Goal: Task Accomplishment & Management: Manage account settings

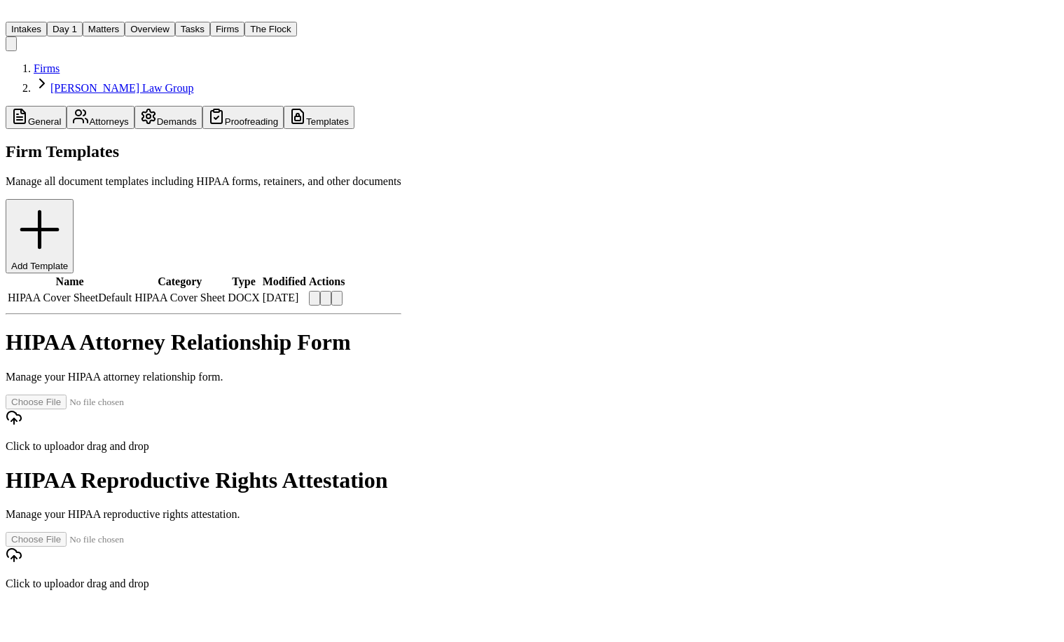
click at [109, 22] on button "Matters" at bounding box center [104, 29] width 42 height 15
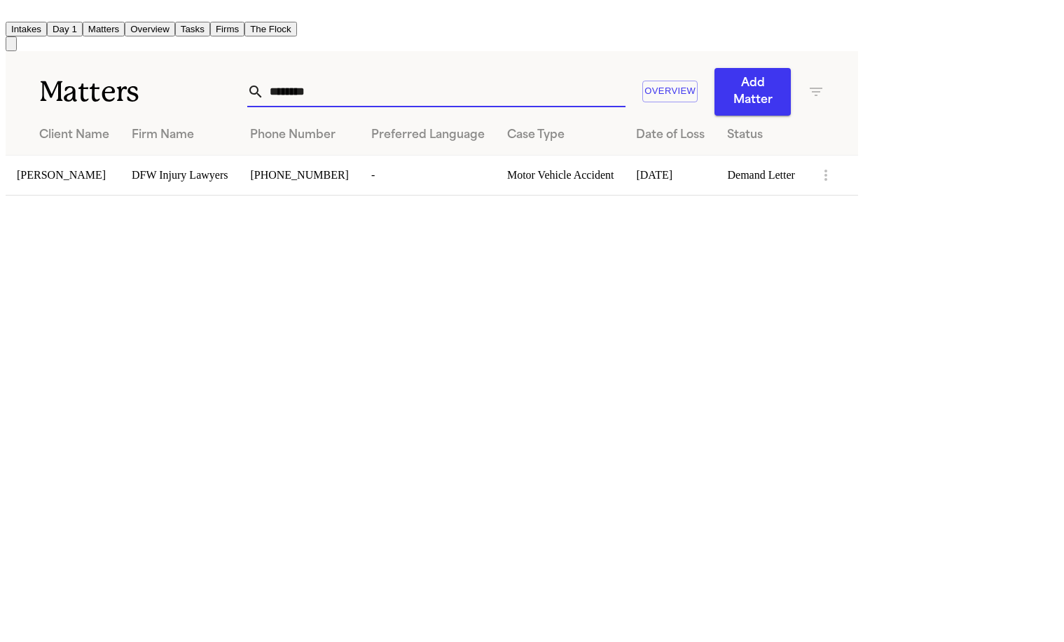
drag, startPoint x: 786, startPoint y: 61, endPoint x: 566, endPoint y: 64, distance: 220.0
click at [566, 68] on div "******** Overview Add Matter" at bounding box center [535, 92] width 577 height 48
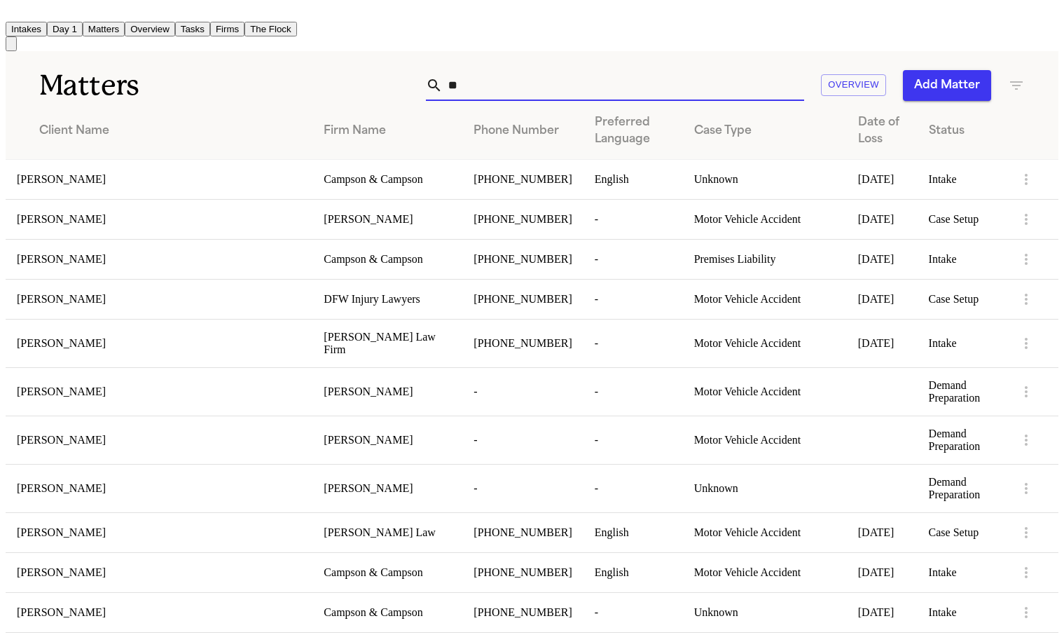
type input "*"
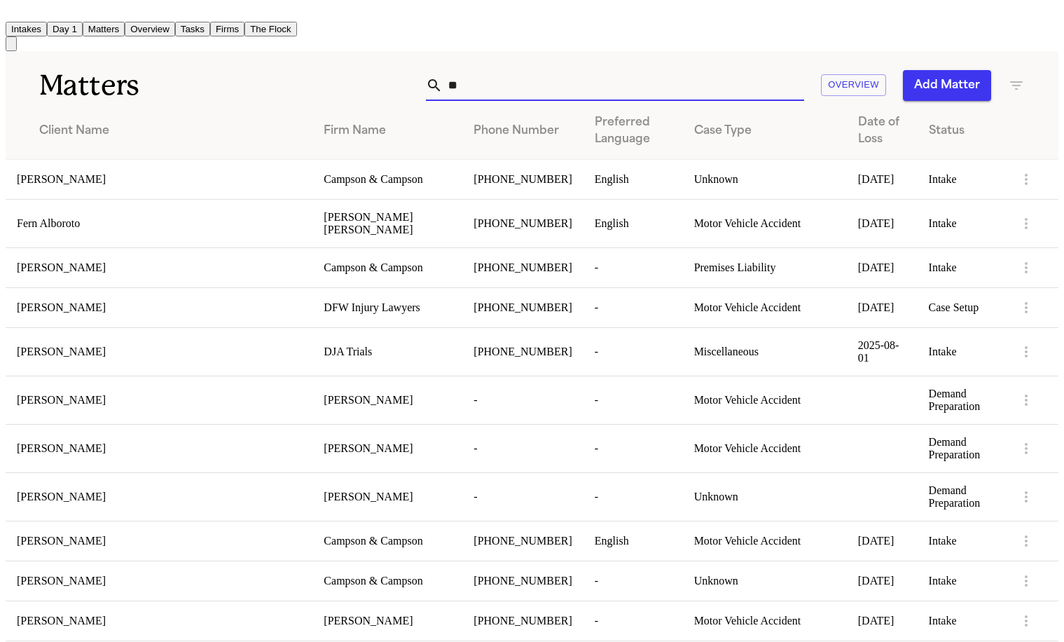
type input "*"
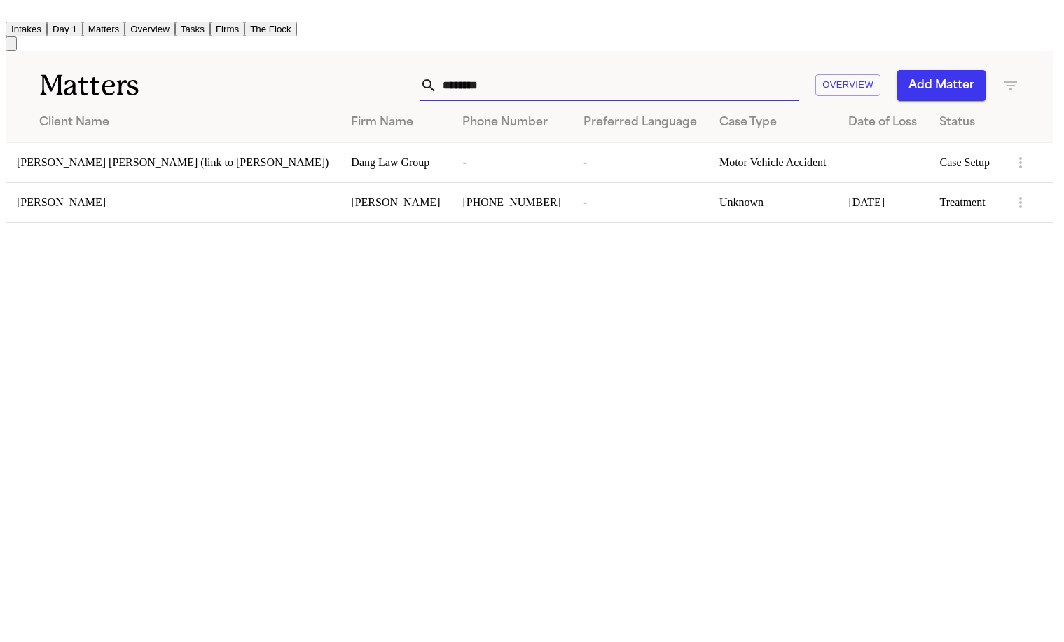
type input "********"
click at [173, 182] on td "[PERSON_NAME]" at bounding box center [173, 202] width 334 height 40
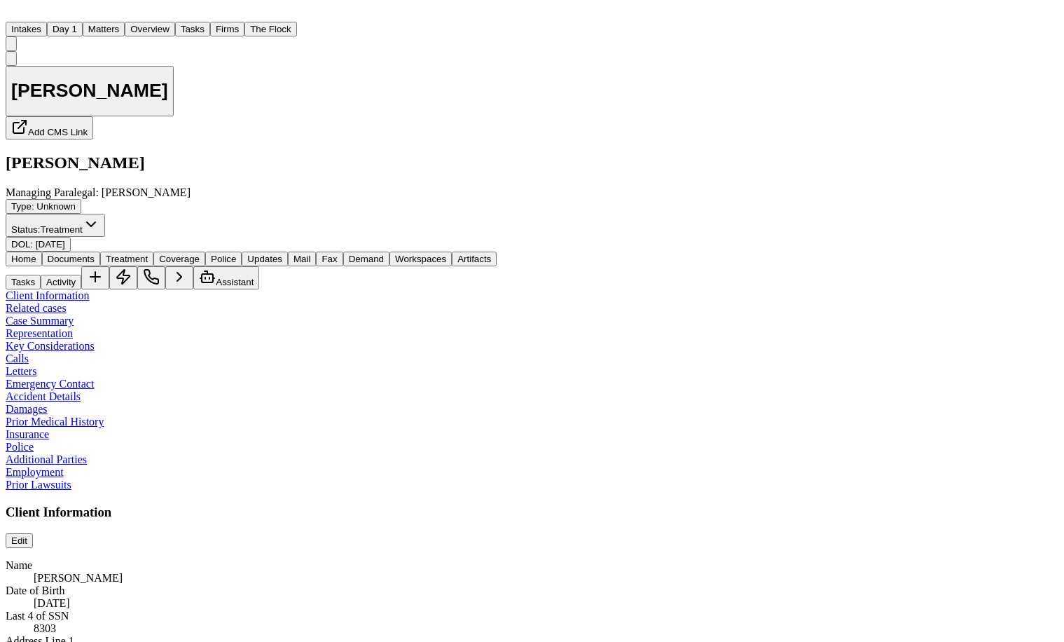
type textarea "*"
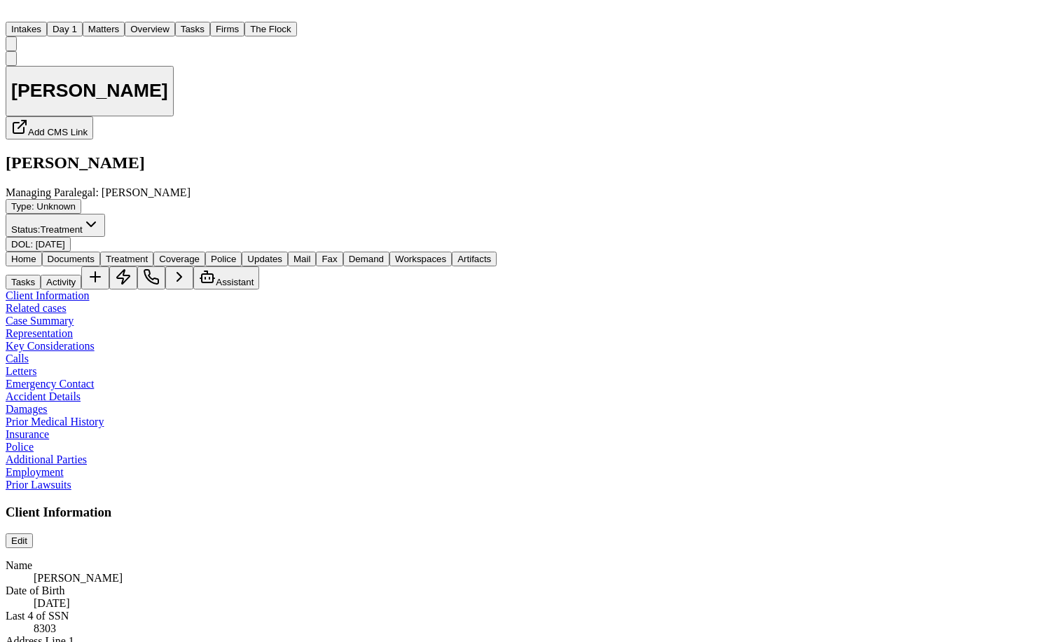
type textarea "*"
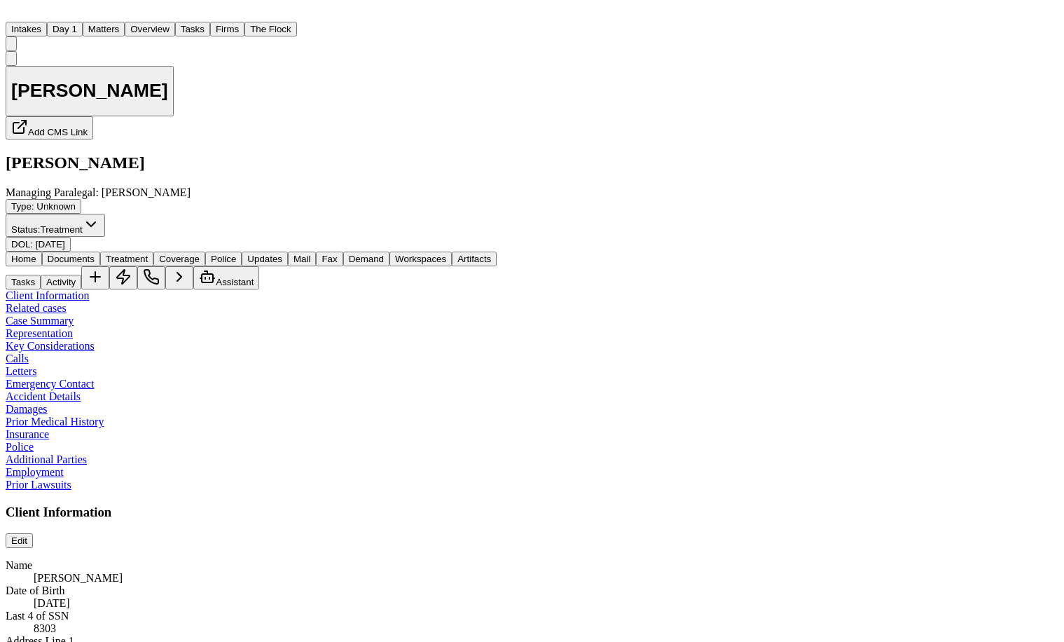
type textarea "*"
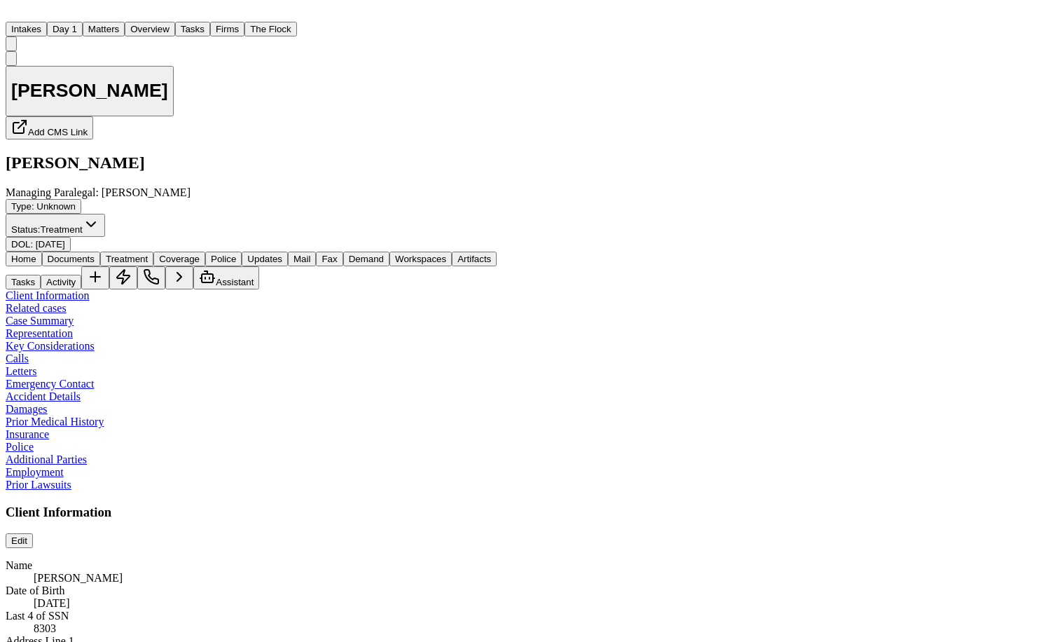
type textarea "*"
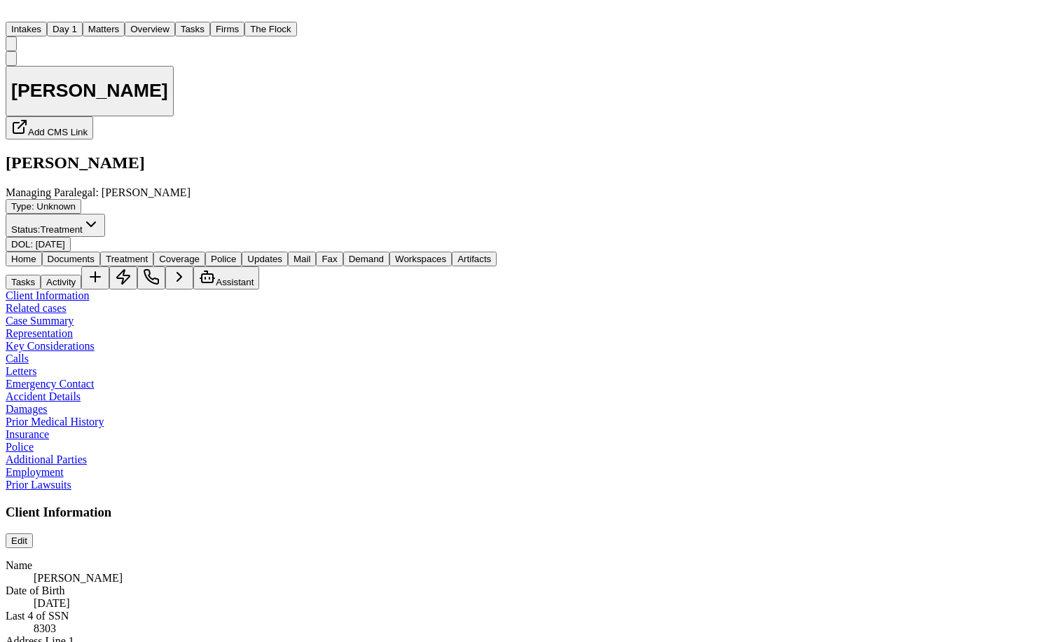
type textarea "*"
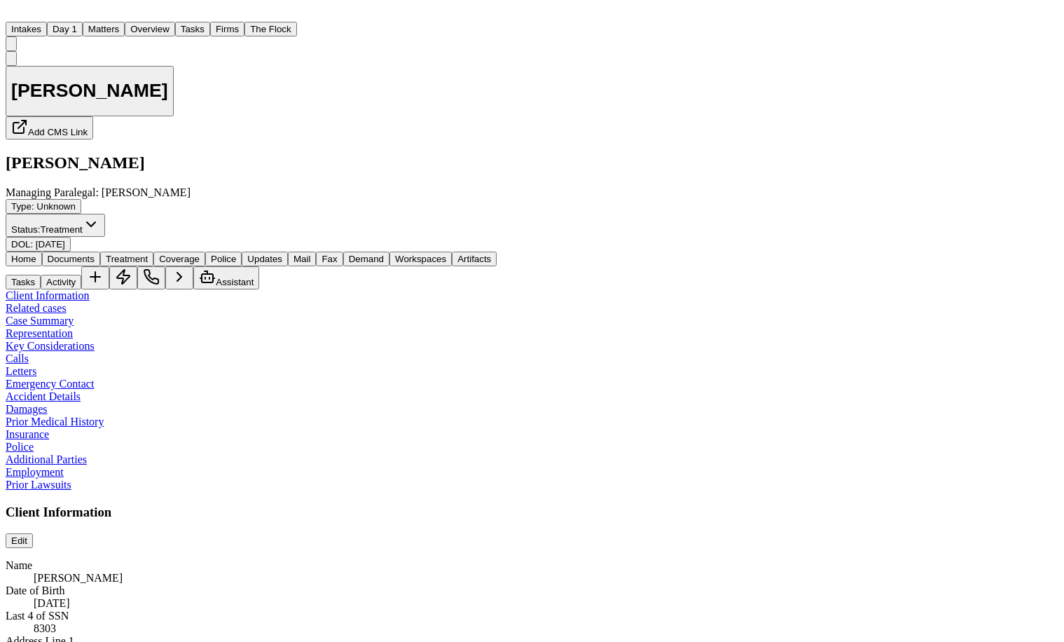
type textarea "*"
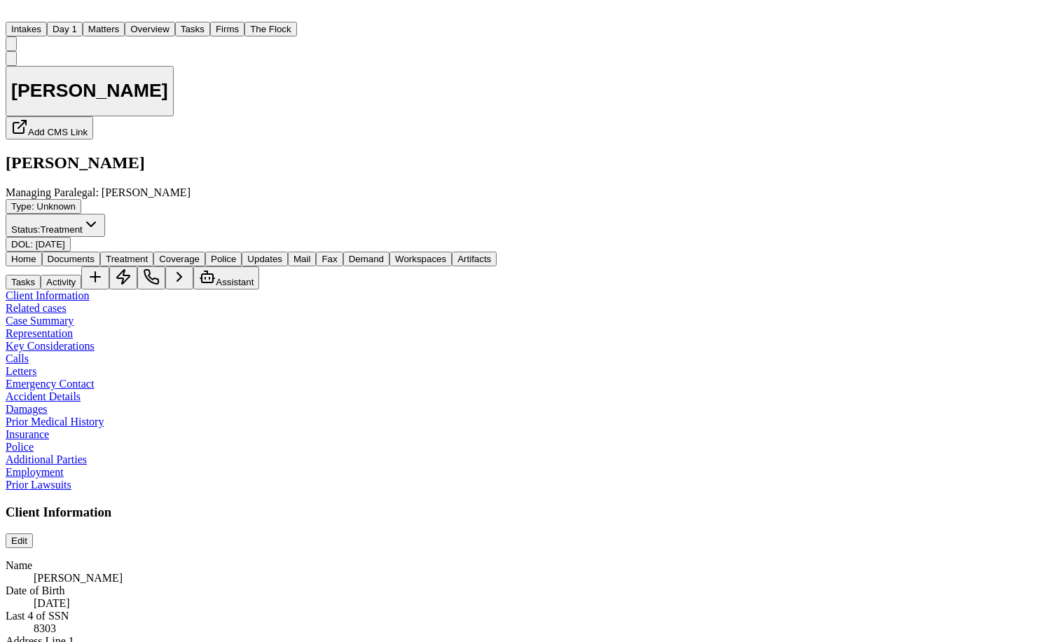
type textarea "*"
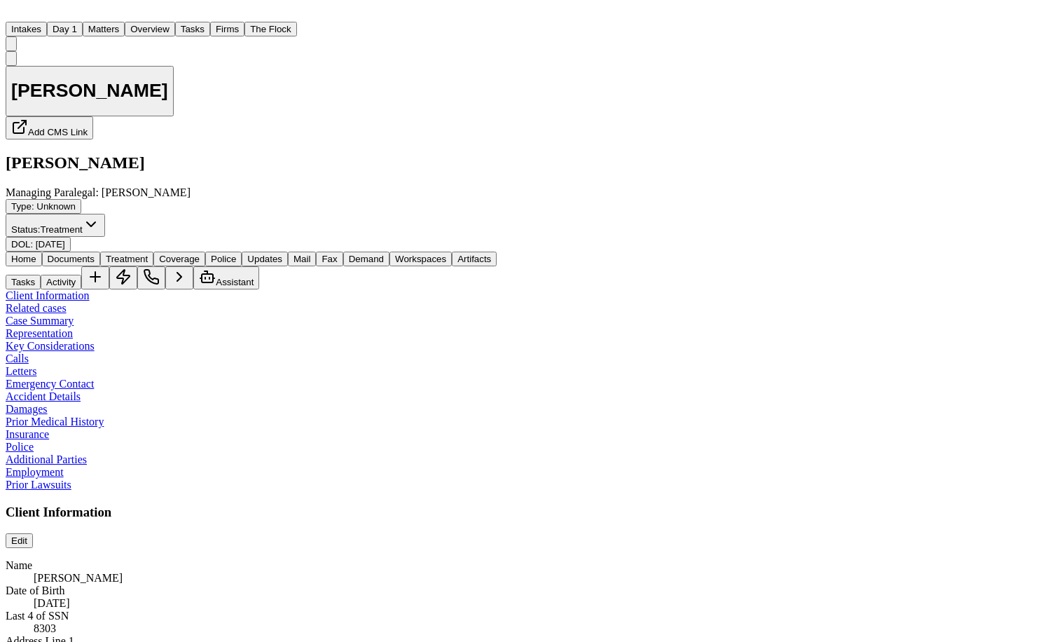
type textarea "*"
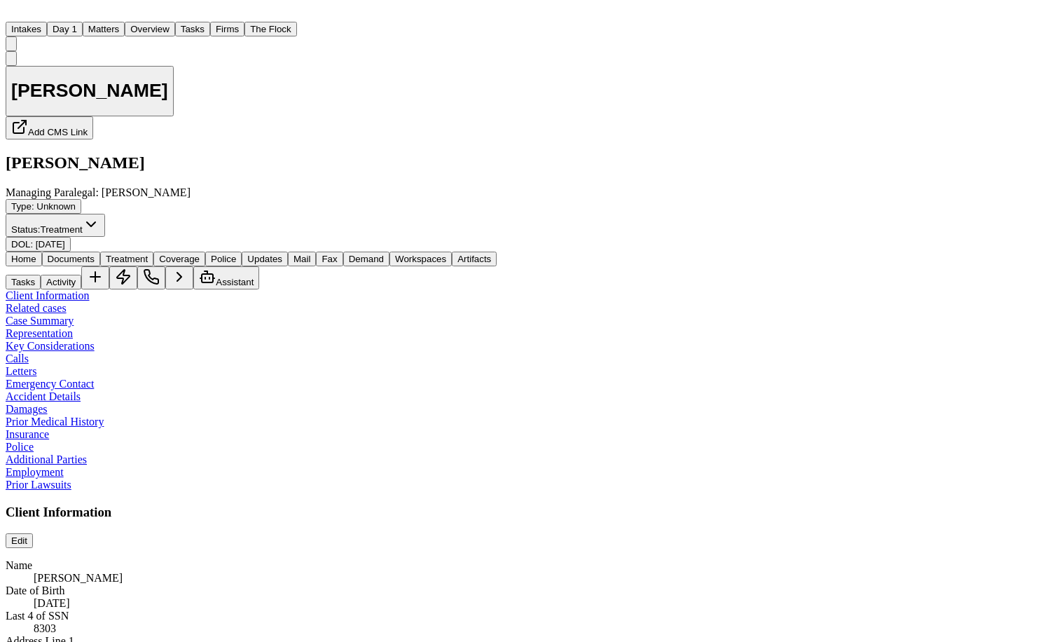
type textarea "*"
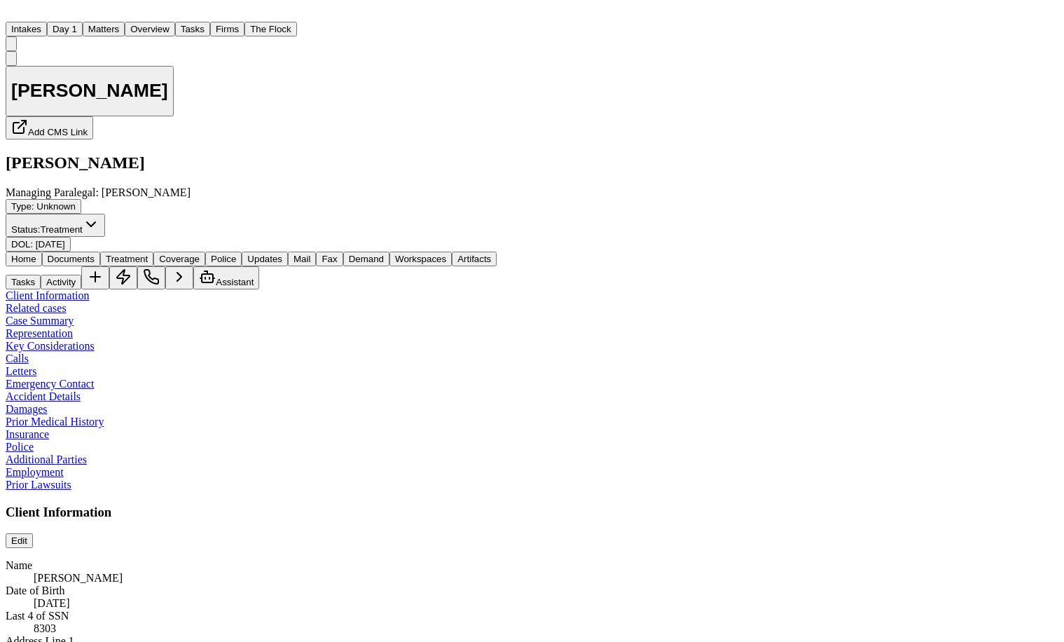
type textarea "*"
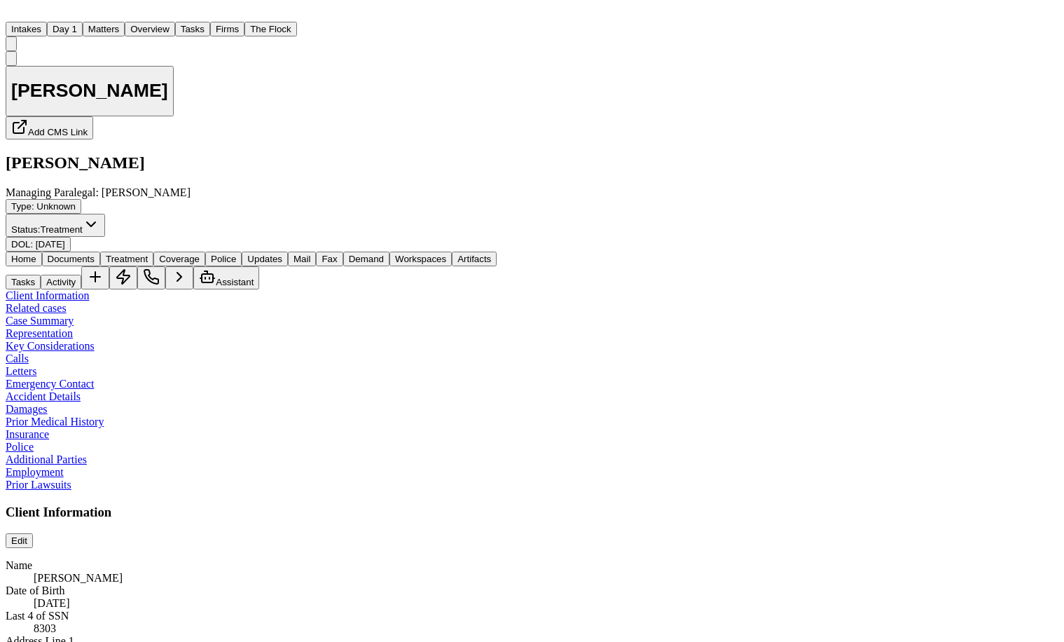
type textarea "*"
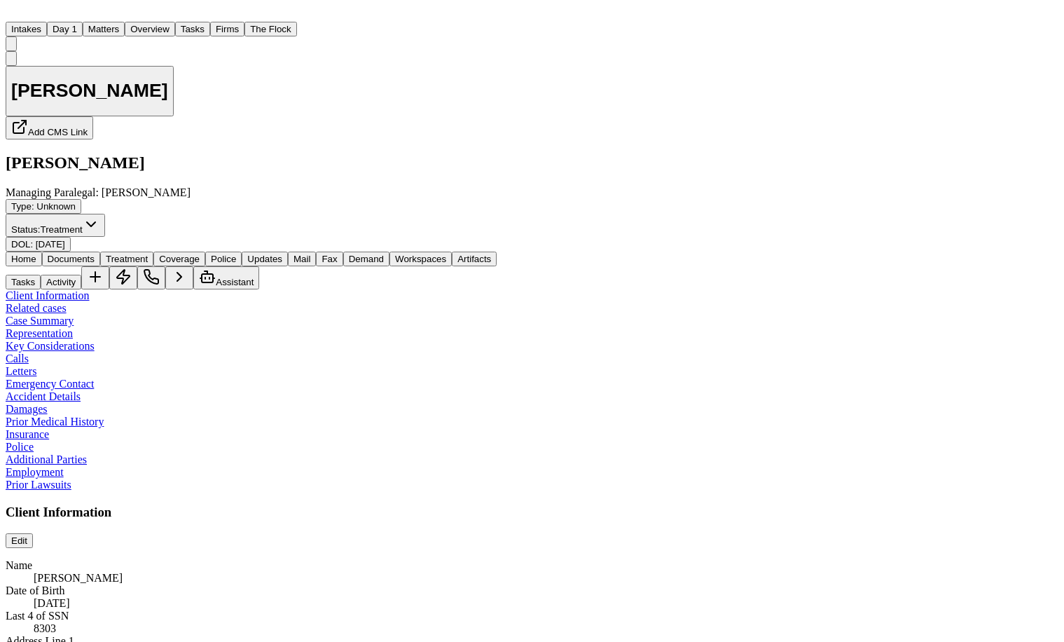
type textarea "*"
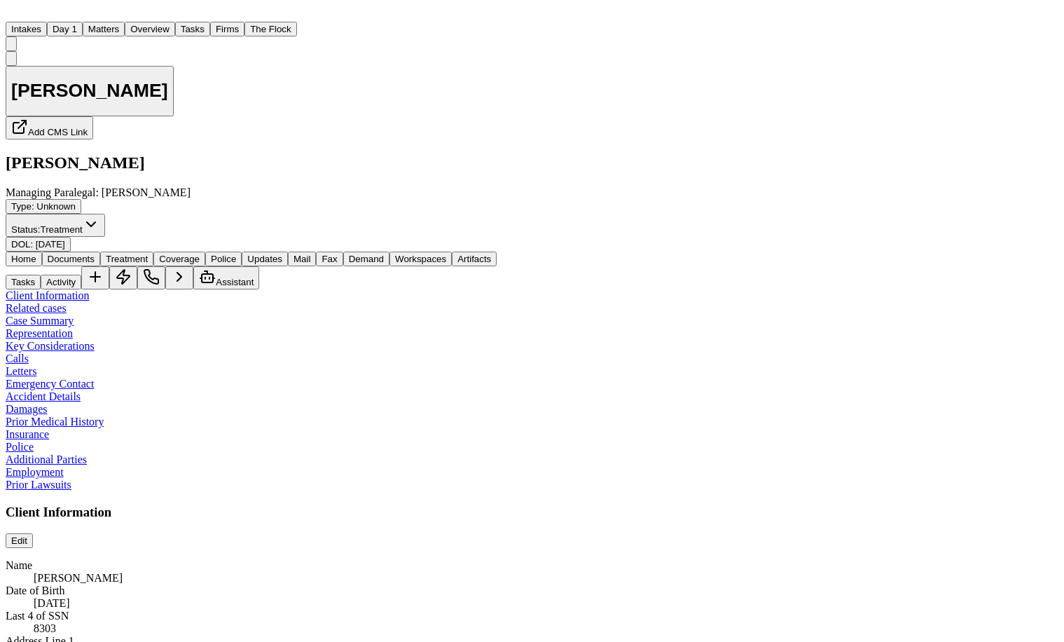
type textarea "*"
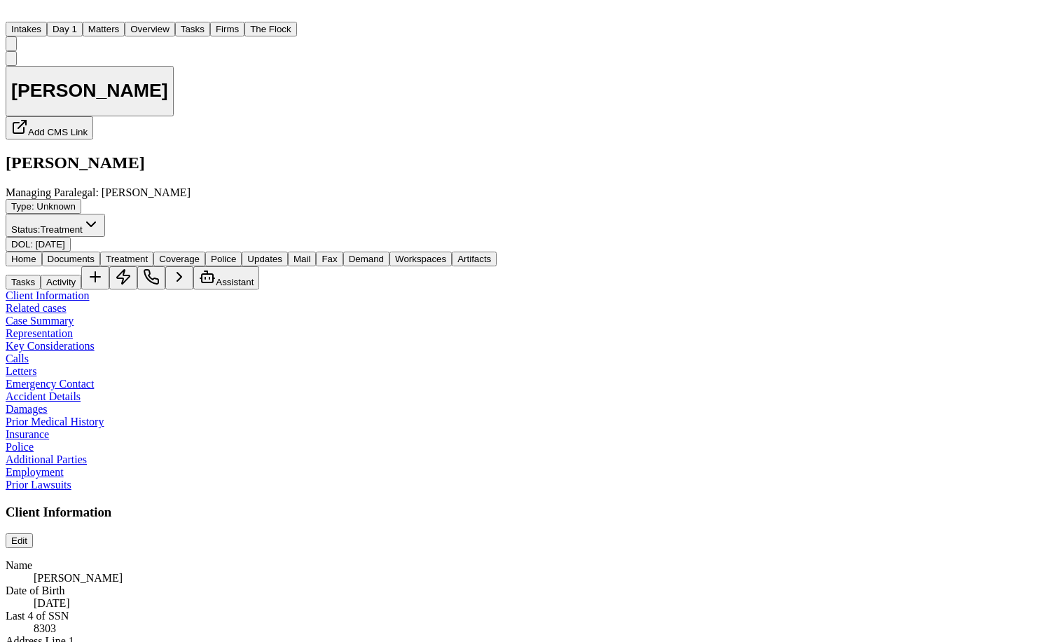
type textarea "*"
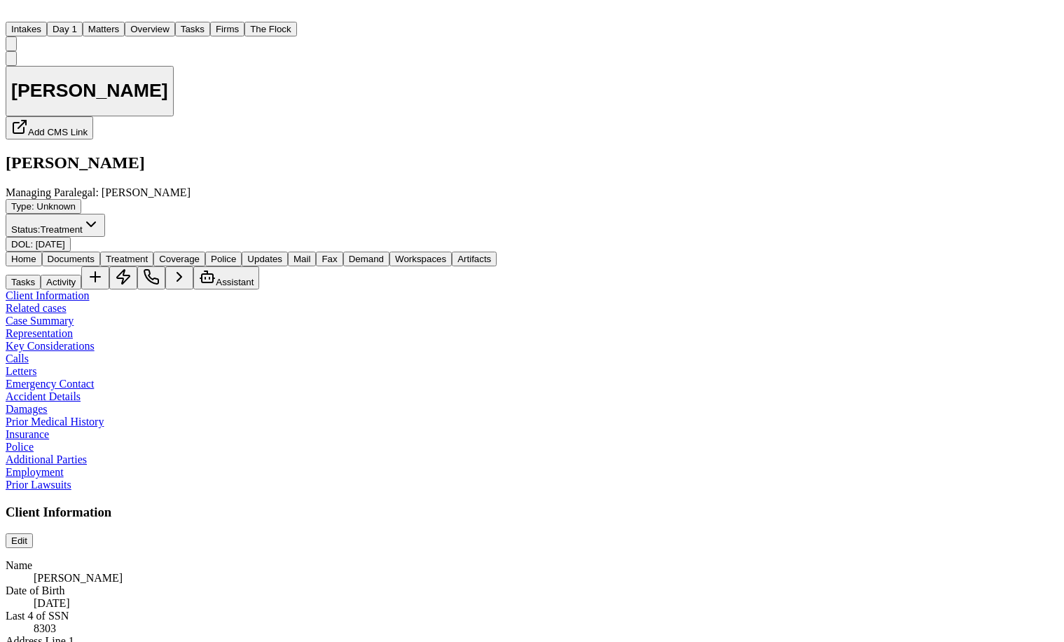
type textarea "*"
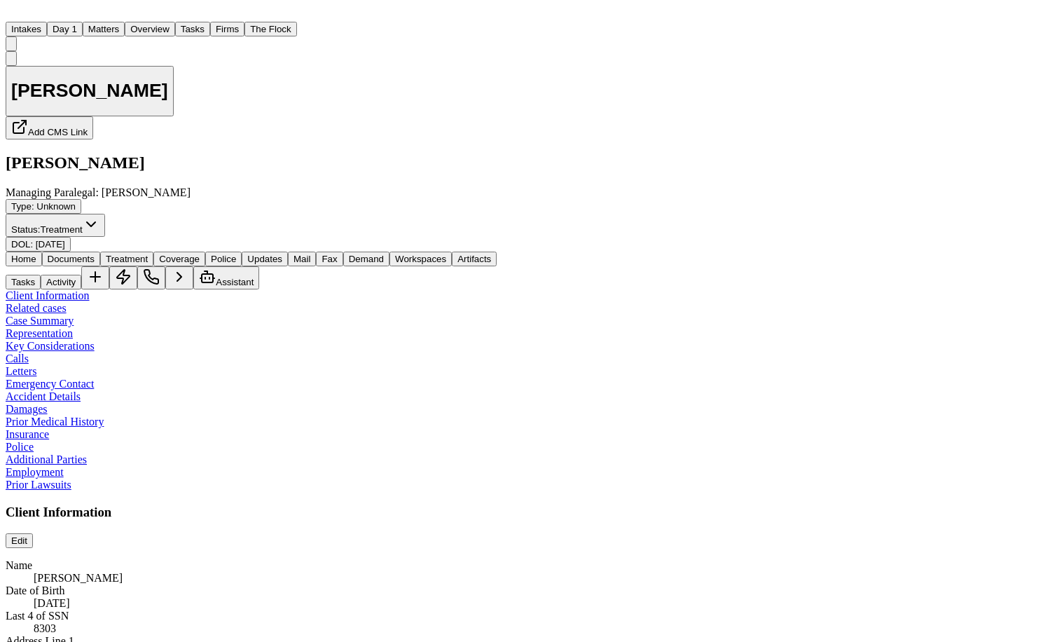
type textarea "*"
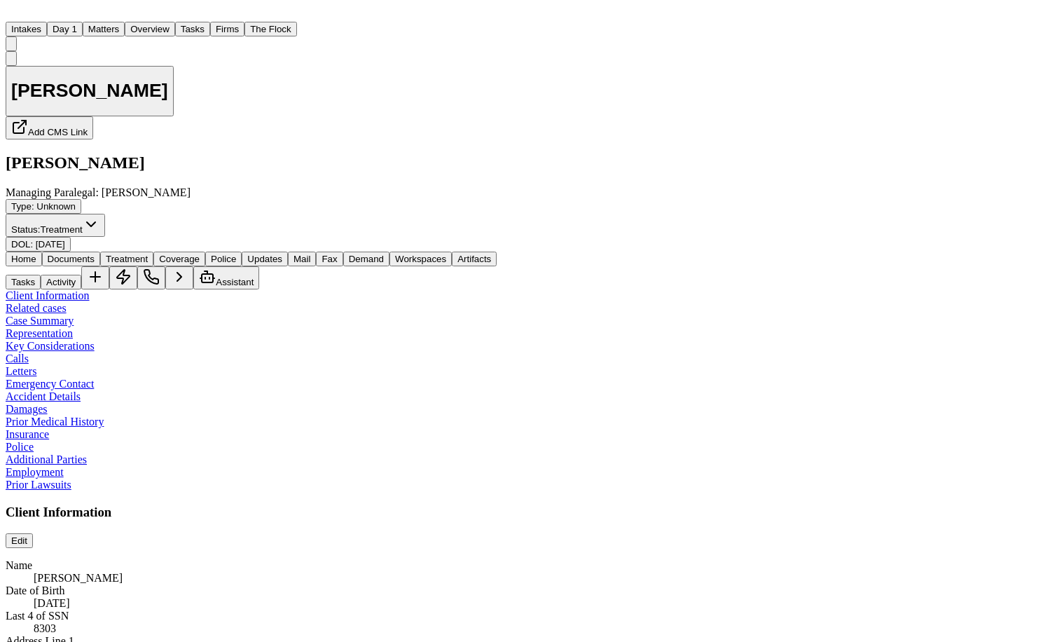
type textarea "*"
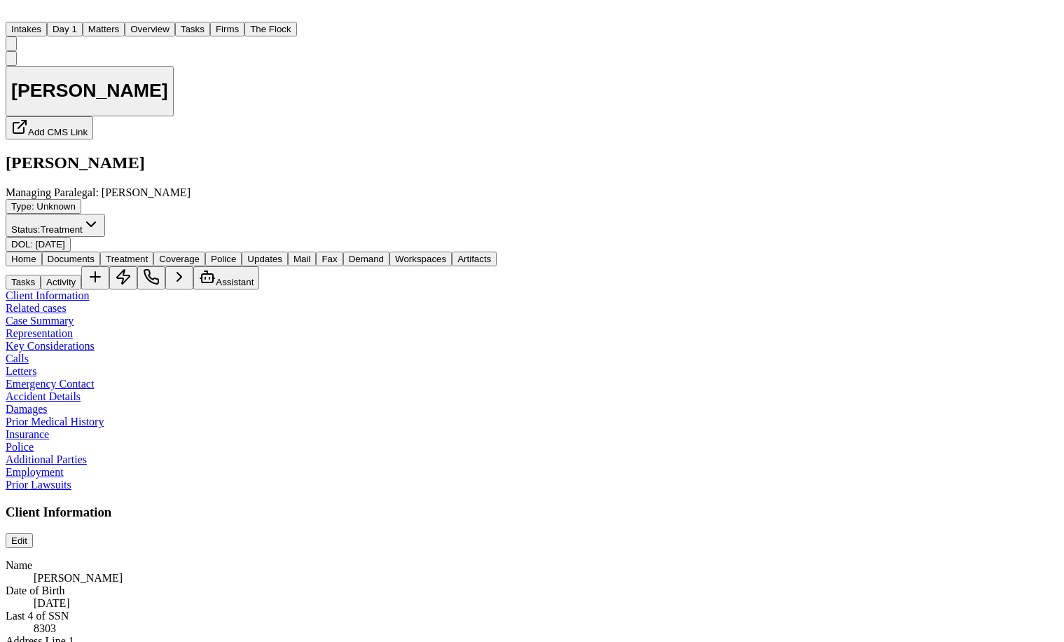
type textarea "*"
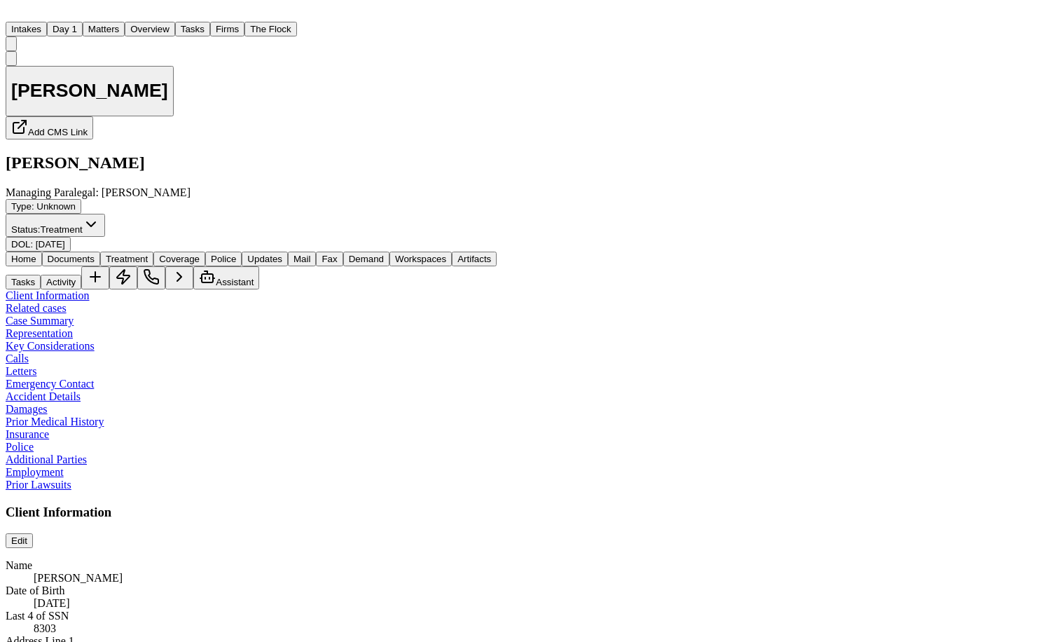
type textarea "*"
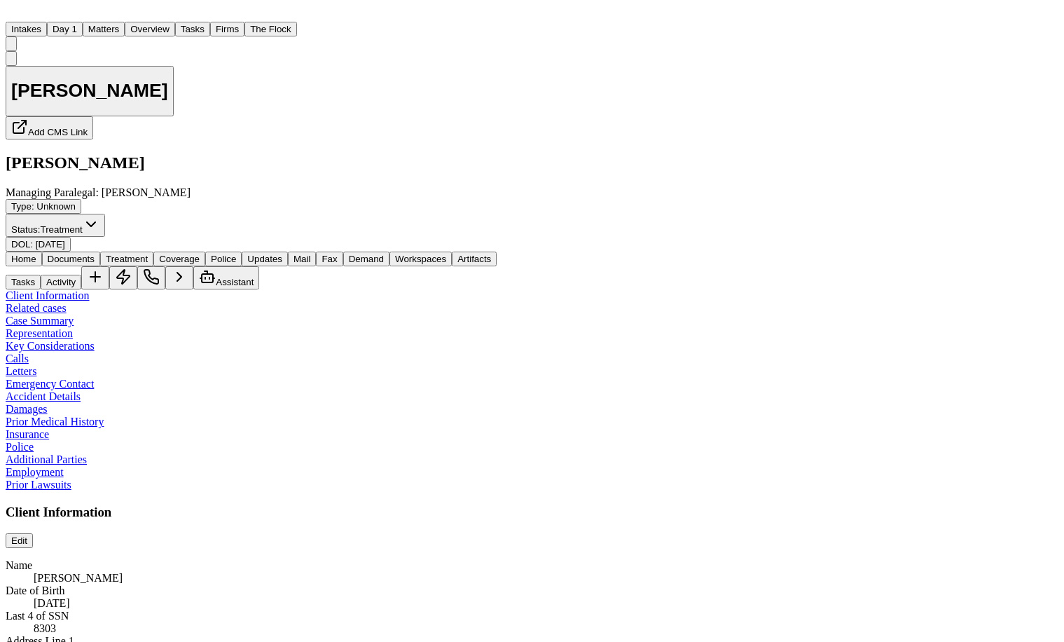
type textarea "*"
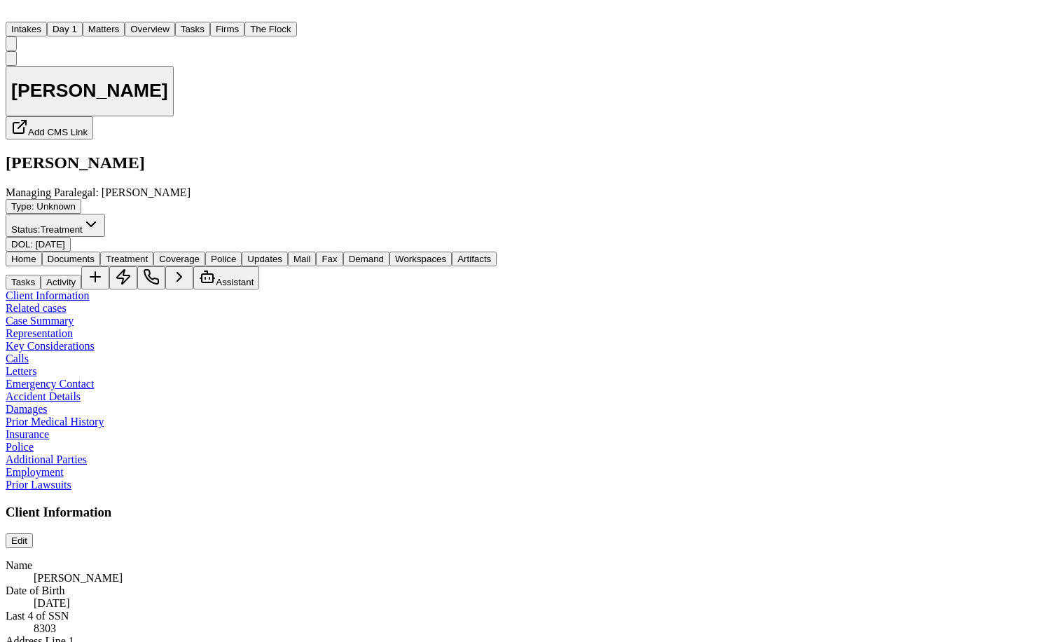
type textarea "*"
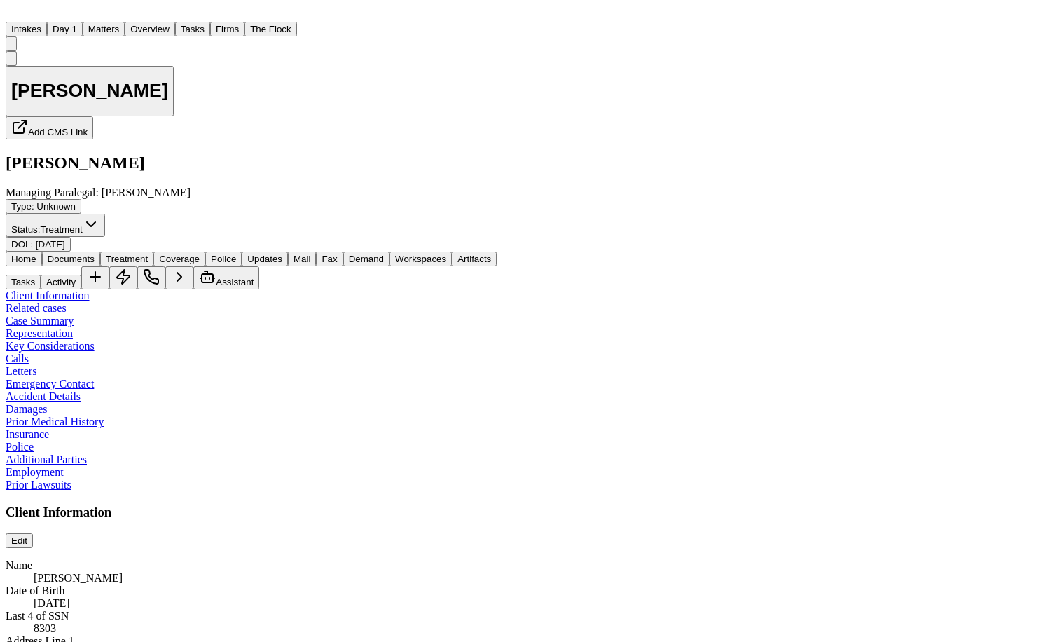
type textarea "*"
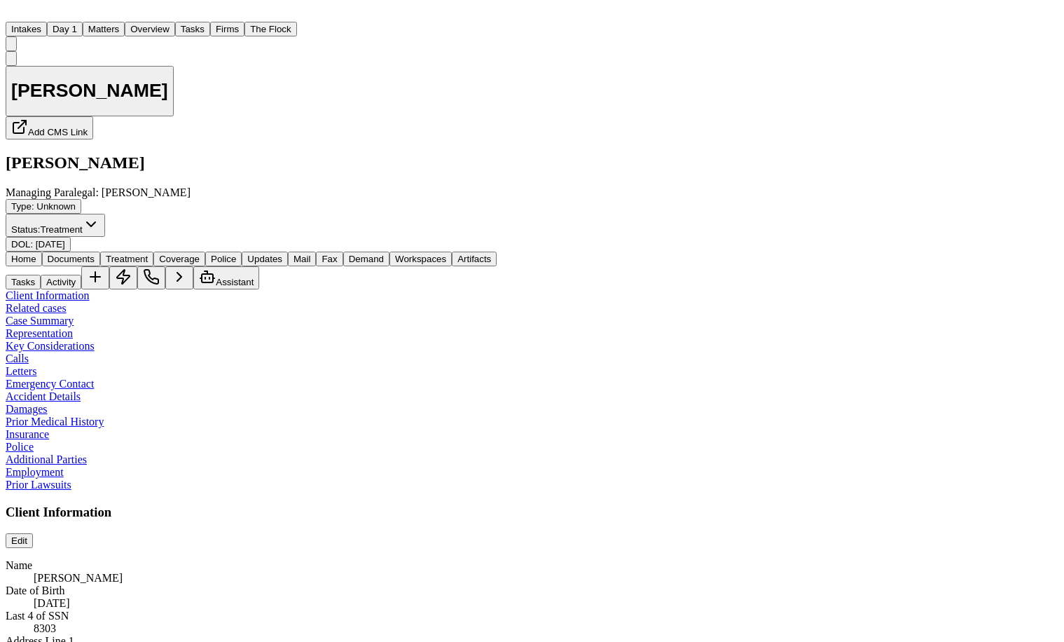
type textarea "*"
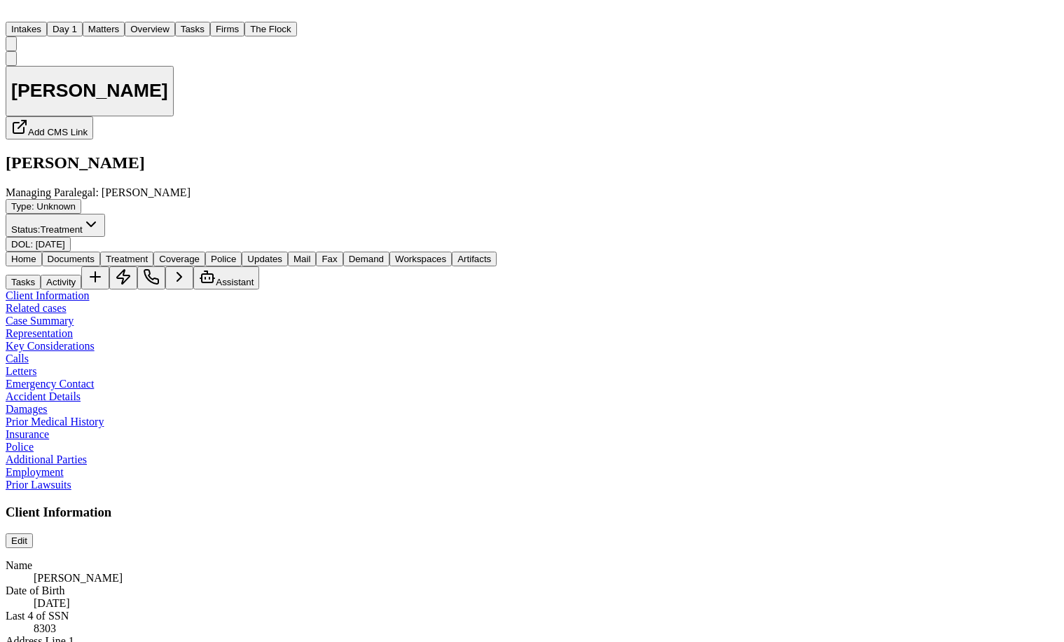
type textarea "*"
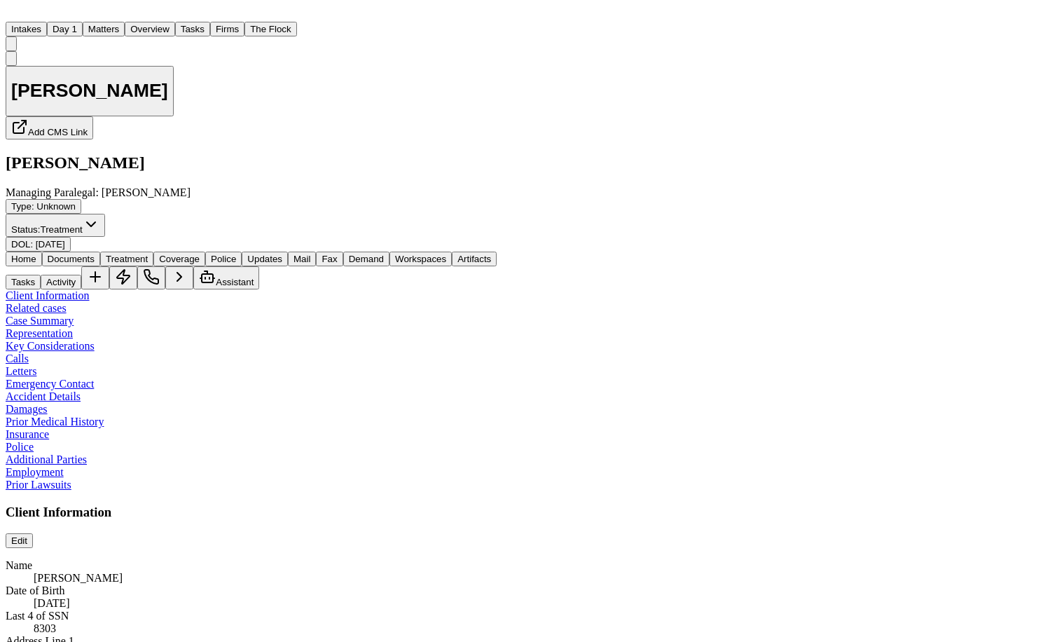
type textarea "*"
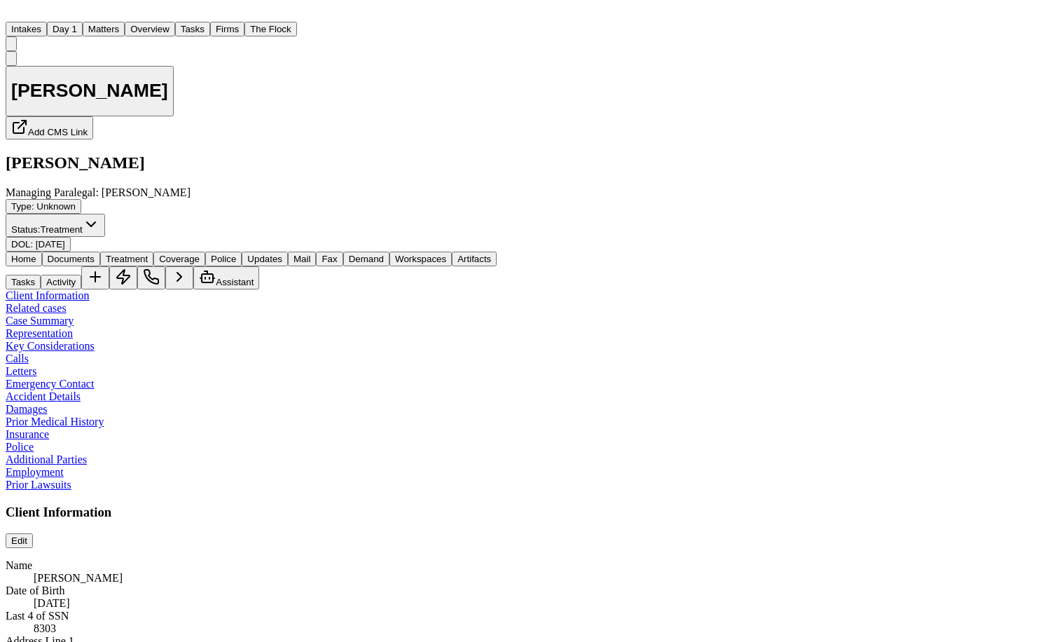
type textarea "*"
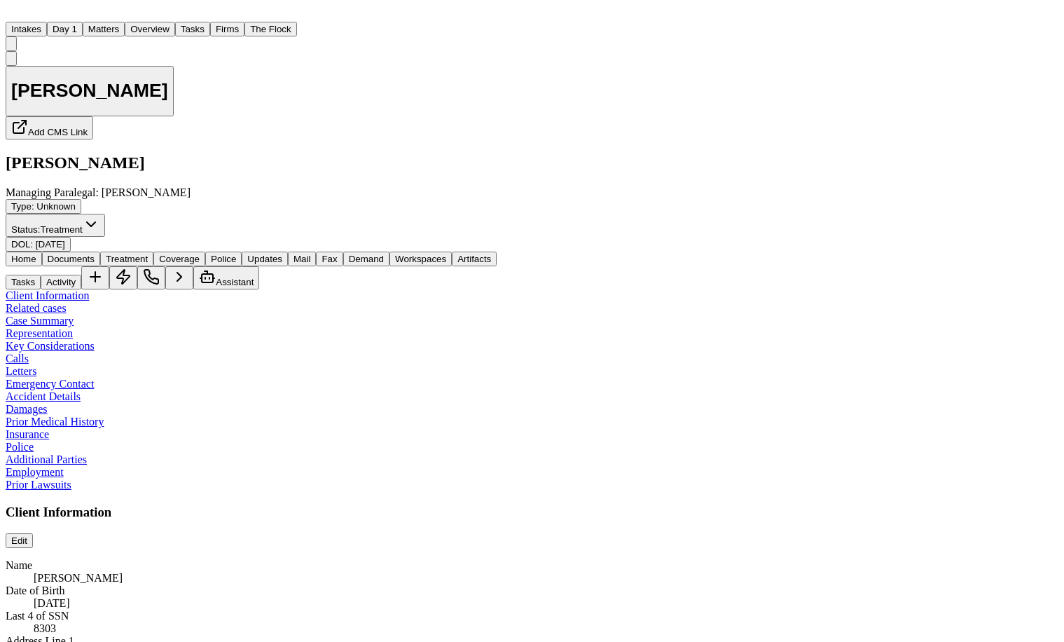
type textarea "*"
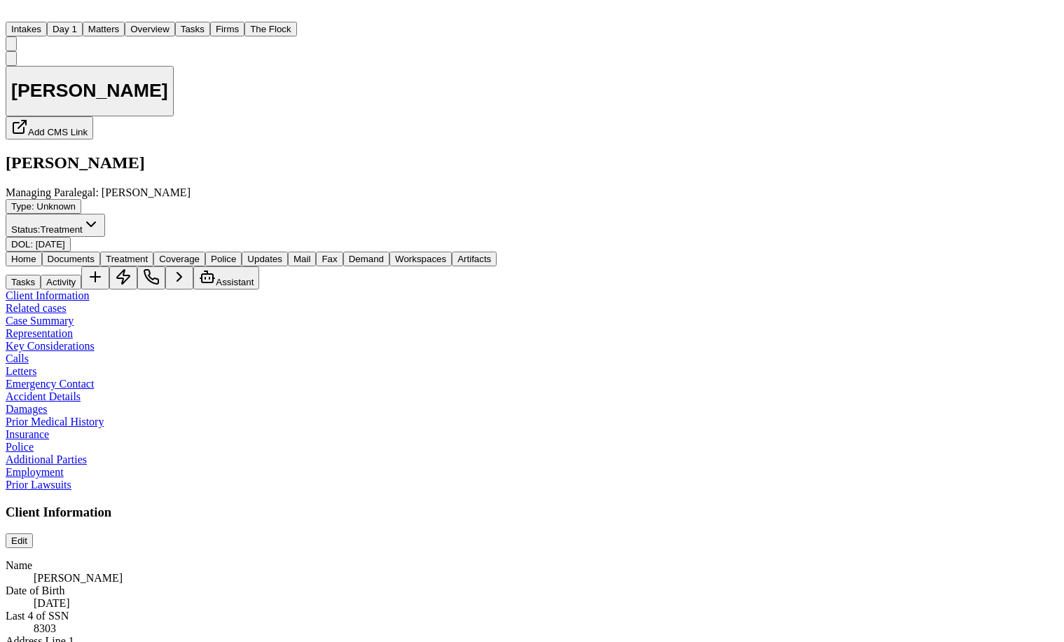
type textarea "*"
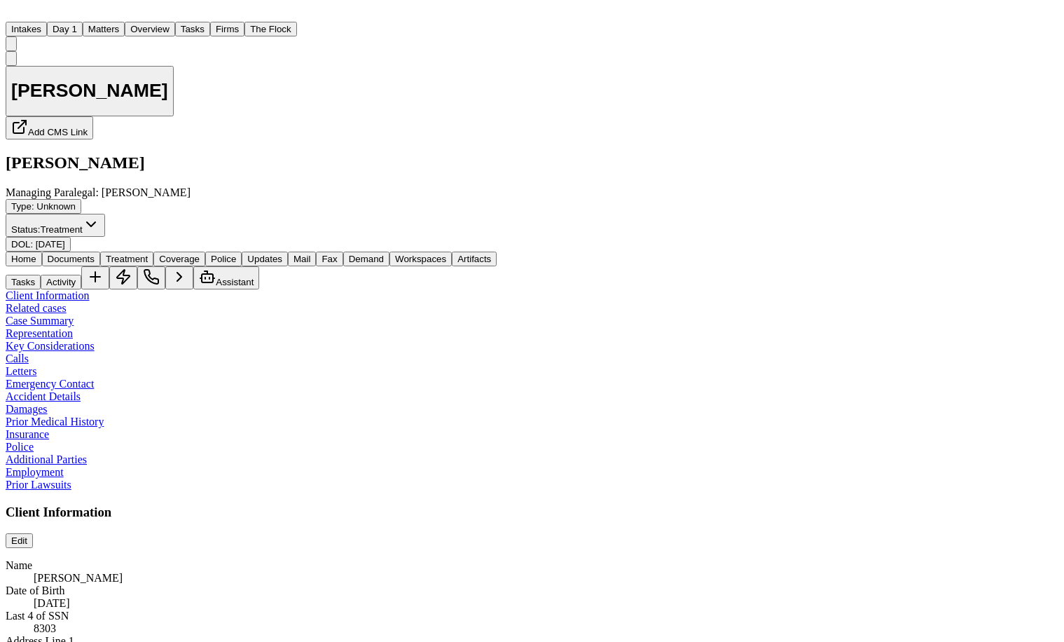
type textarea "*"
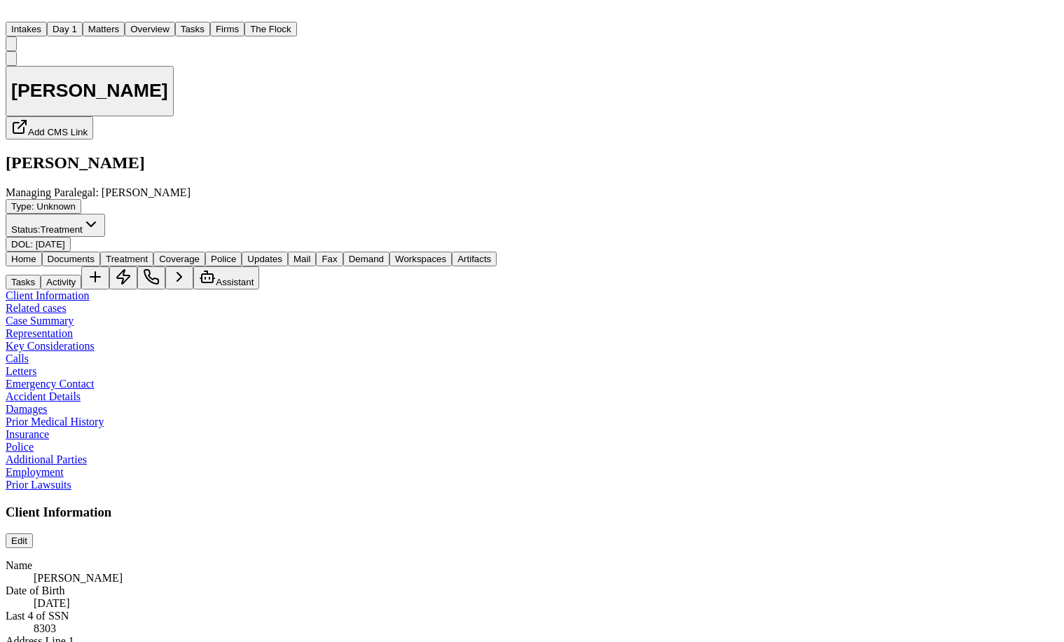
type textarea "*"
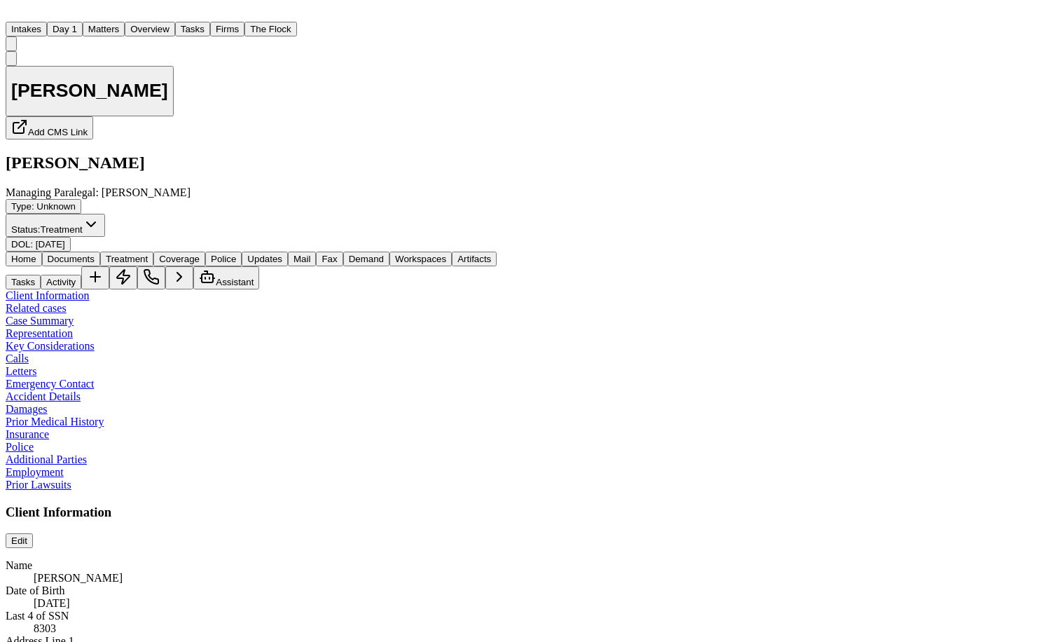
type textarea "*"
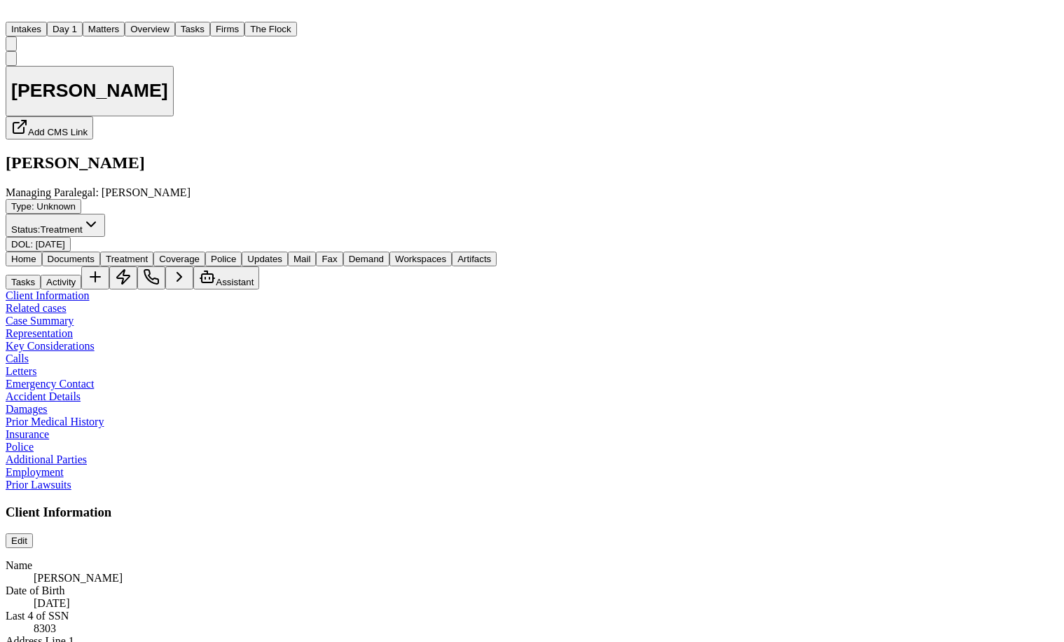
type textarea "*"
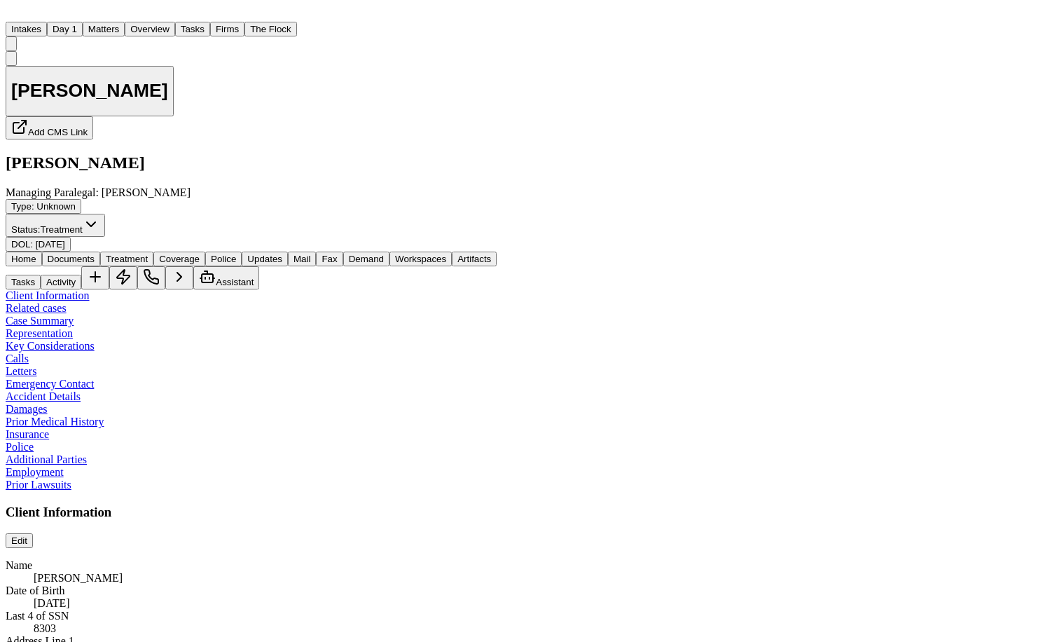
type textarea "*"
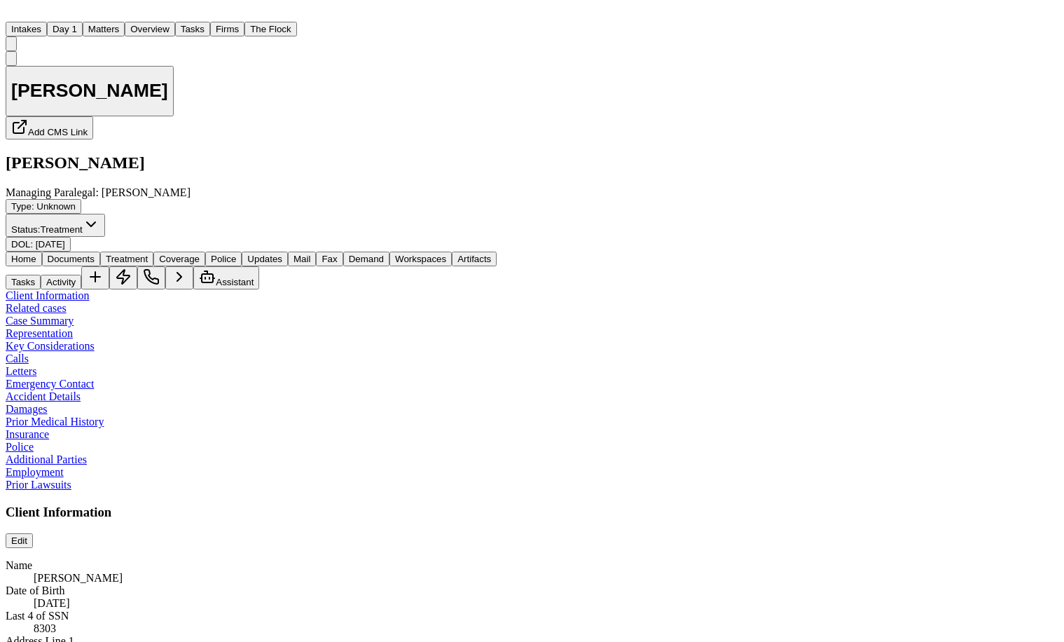
type textarea "*"
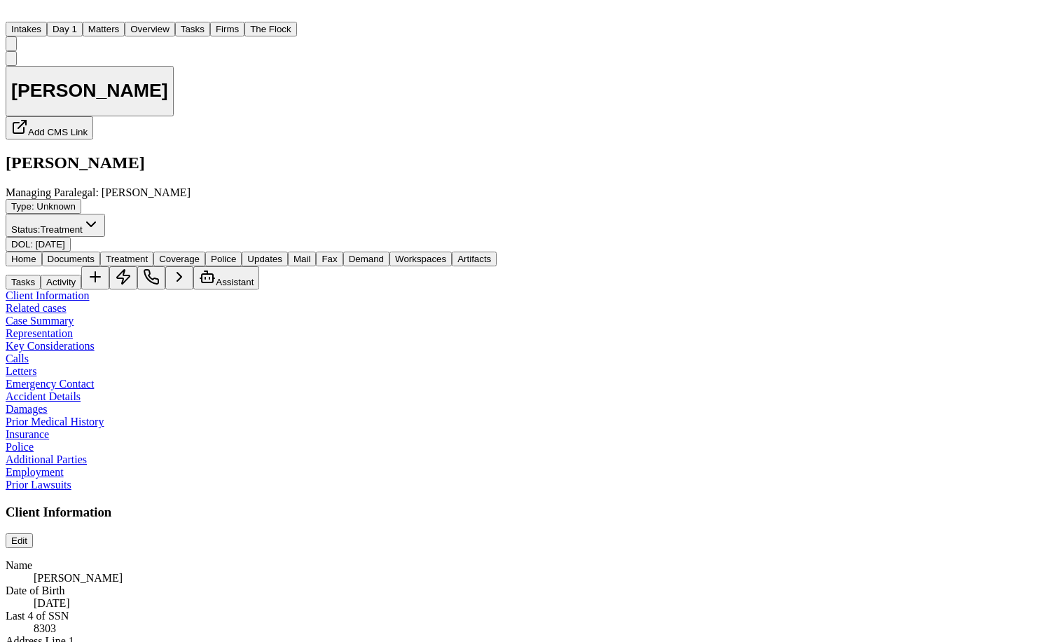
type textarea "*"
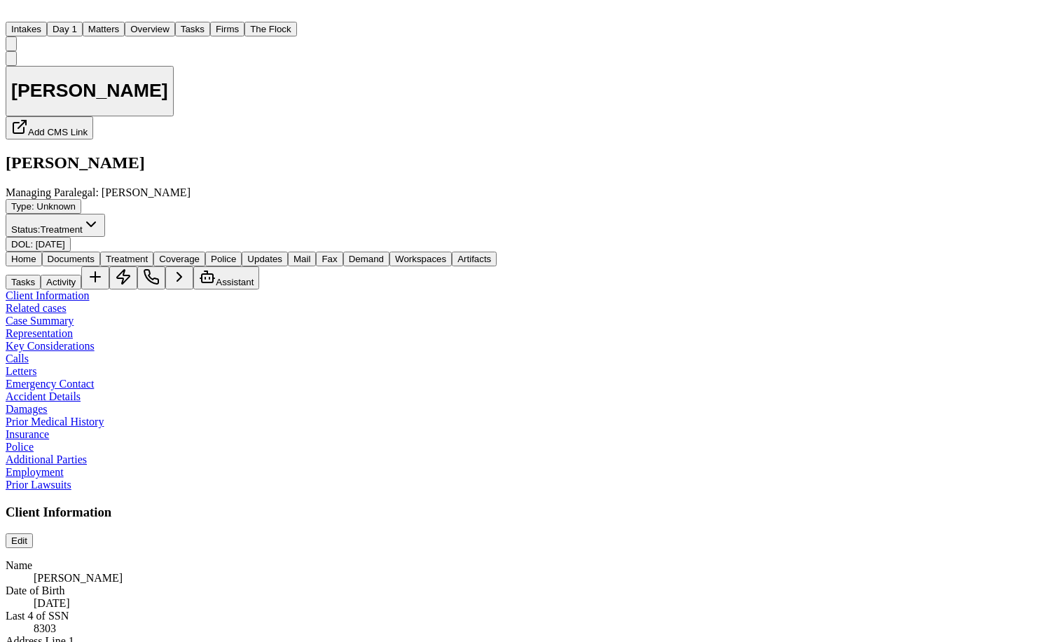
type textarea "*"
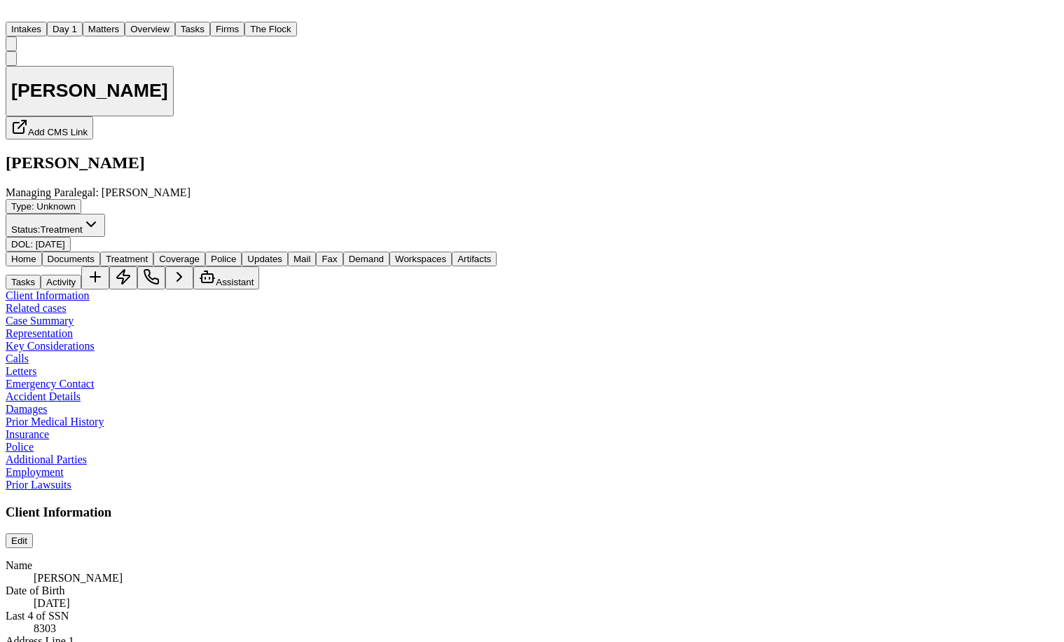
type textarea "*"
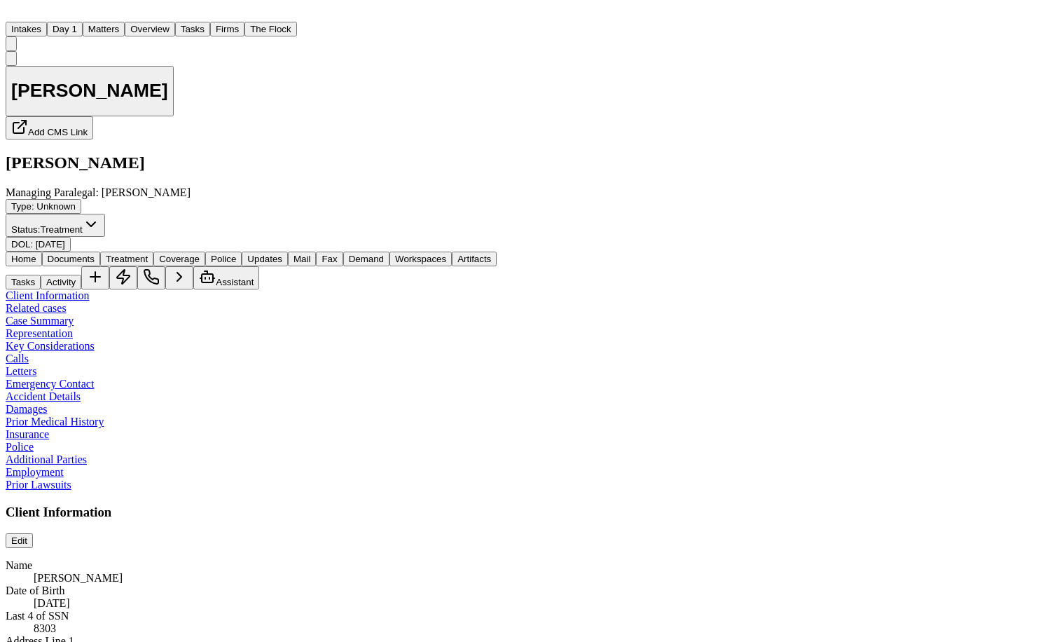
type textarea "*"
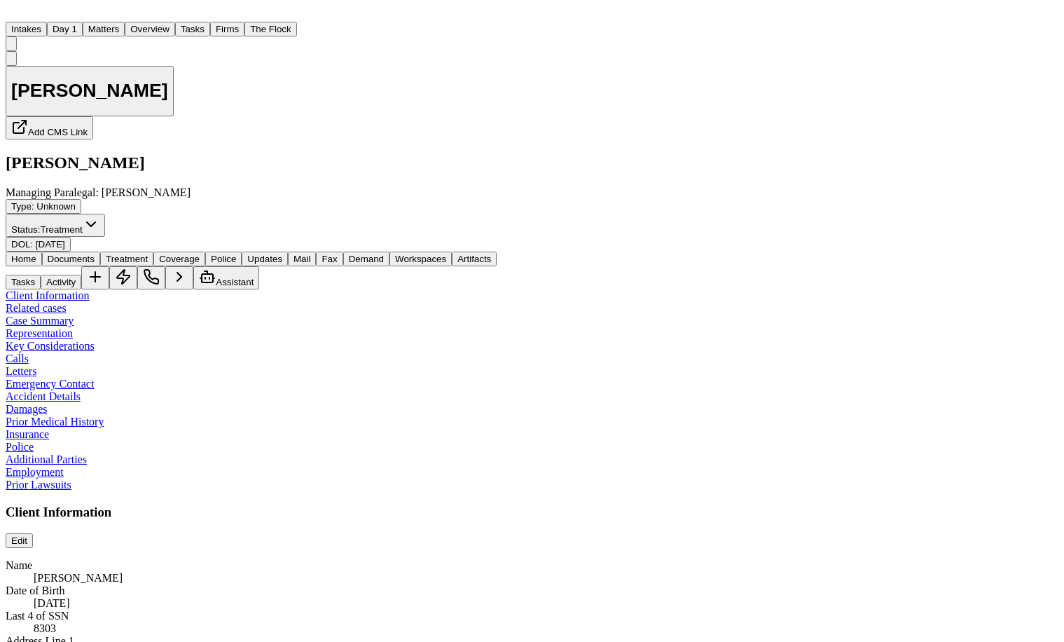
type textarea "*"
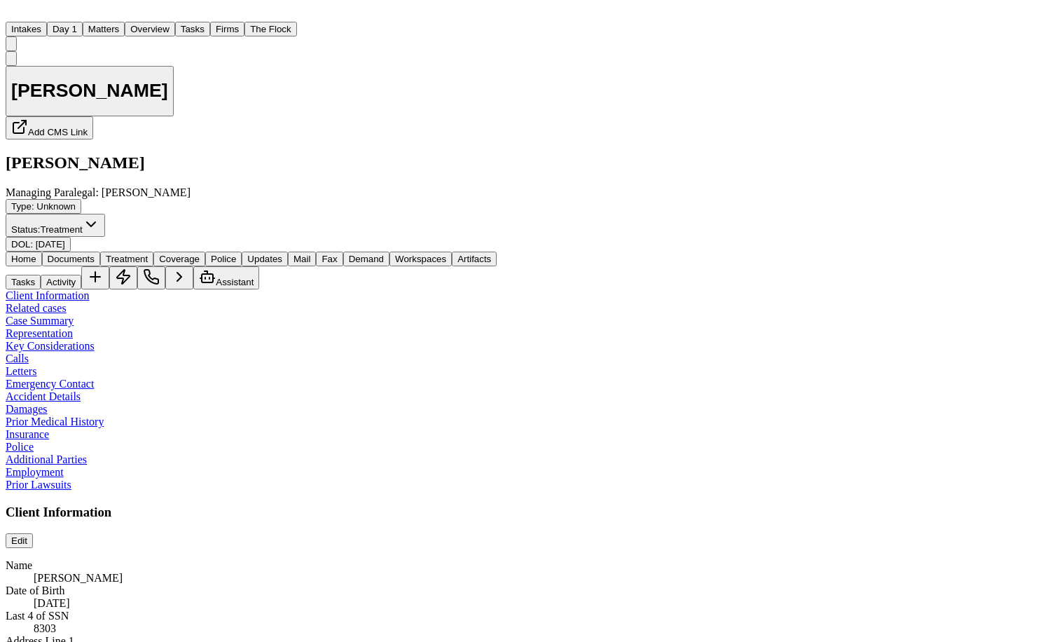
type textarea "*"
click at [78, 254] on span "Documents" at bounding box center [71, 259] width 47 height 11
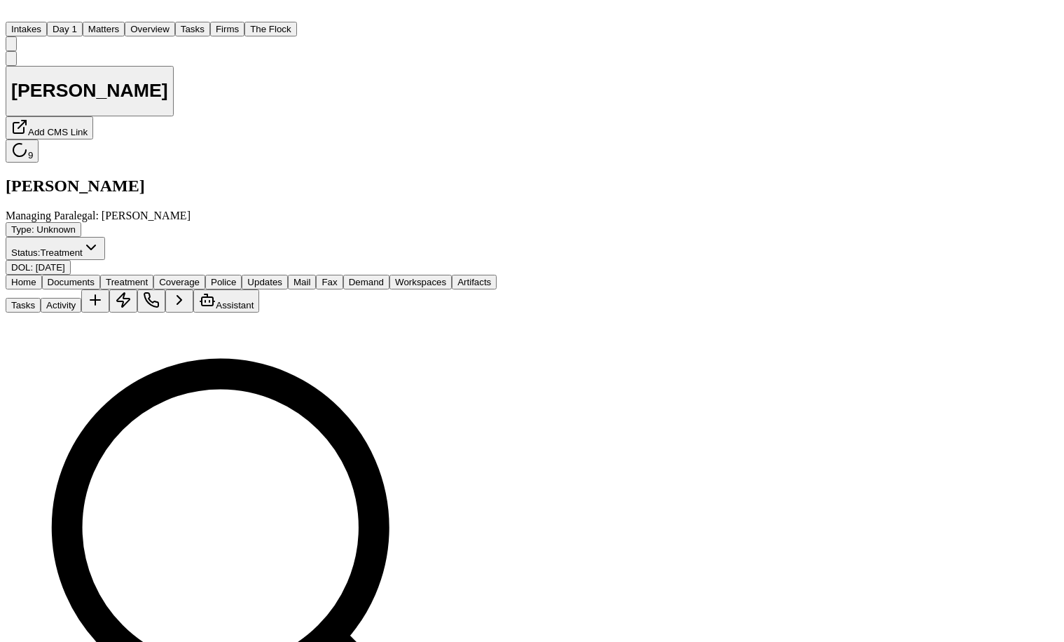
click at [122, 22] on button "Matters" at bounding box center [104, 29] width 42 height 15
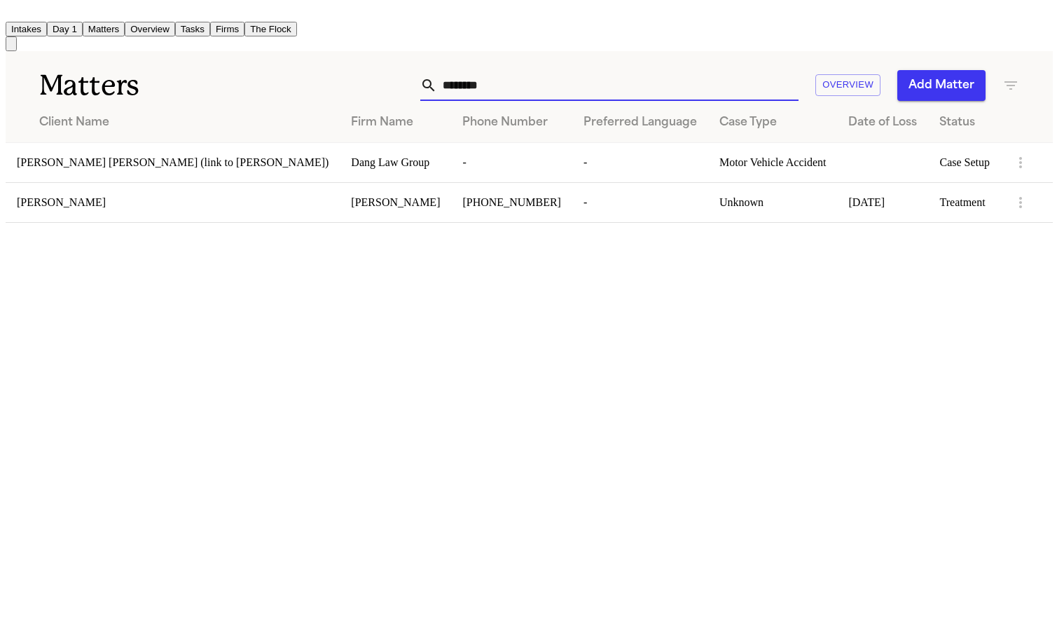
drag, startPoint x: 708, startPoint y: 55, endPoint x: 585, endPoint y: 62, distance: 122.8
click at [585, 70] on div "******** Overview Add Matter" at bounding box center [665, 85] width 707 height 31
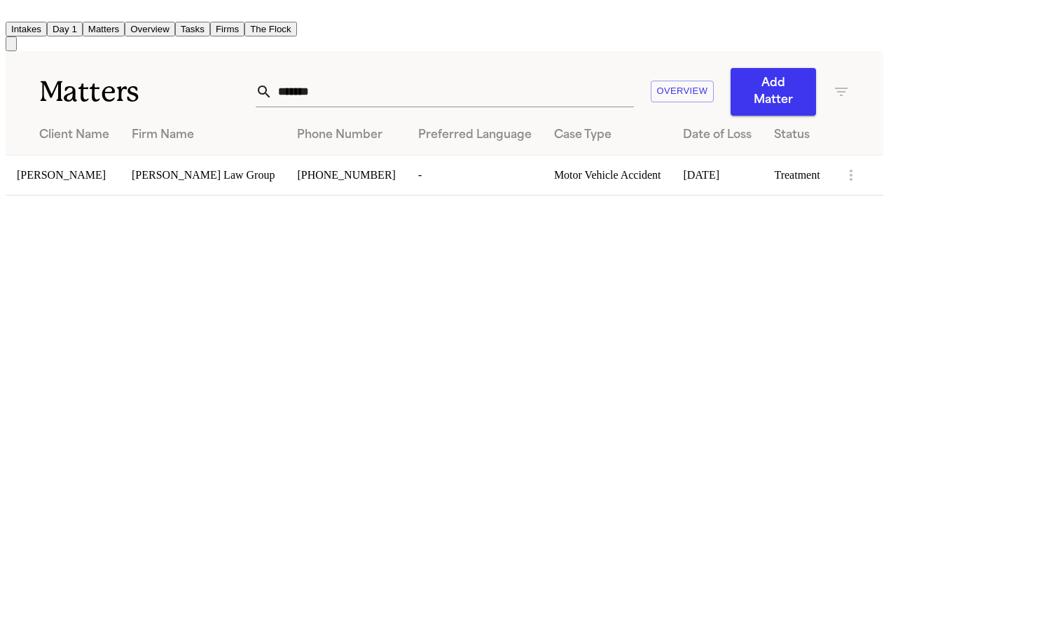
click at [108, 169] on div "[PERSON_NAME]" at bounding box center [63, 175] width 92 height 13
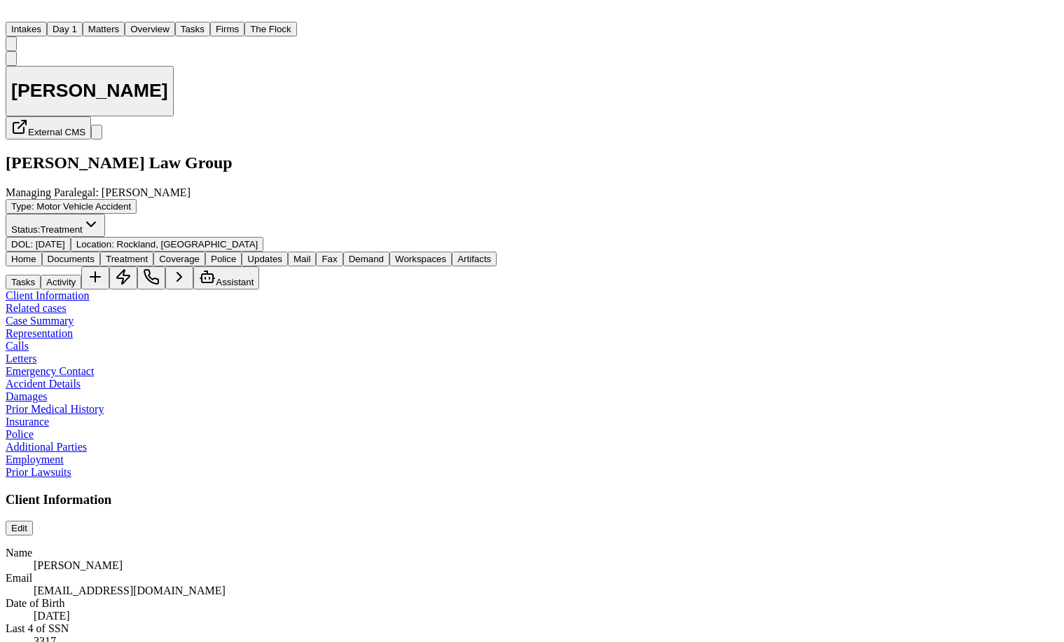
click at [67, 254] on span "Documents" at bounding box center [71, 259] width 47 height 11
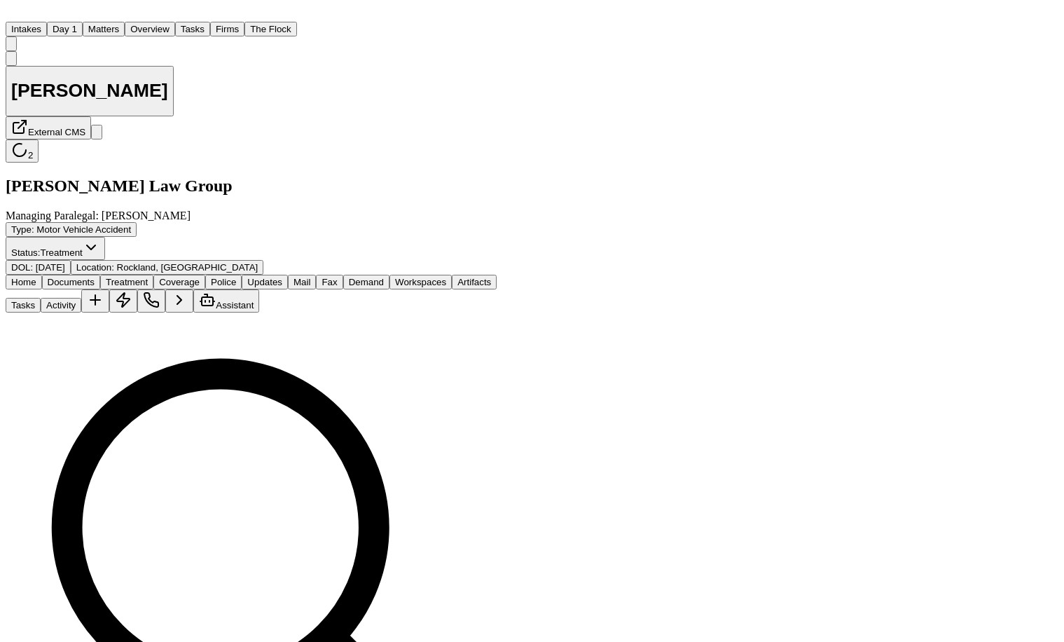
click at [103, 22] on button "Matters" at bounding box center [104, 29] width 42 height 15
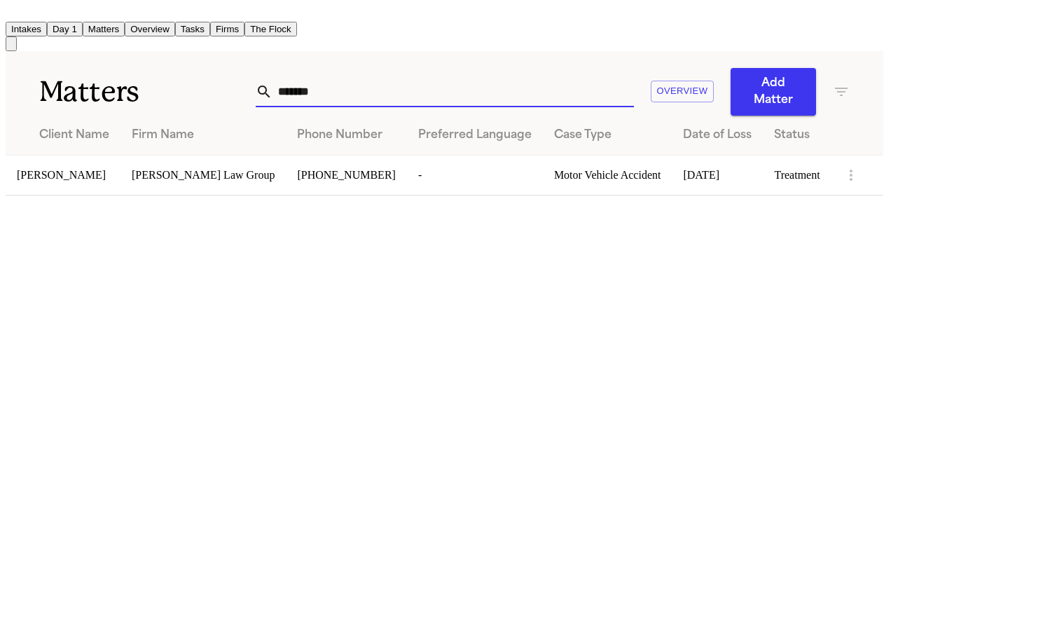
drag, startPoint x: 693, startPoint y: 59, endPoint x: 593, endPoint y: 59, distance: 100.2
click at [592, 68] on div "******* Overview Add Matter" at bounding box center [553, 92] width 594 height 48
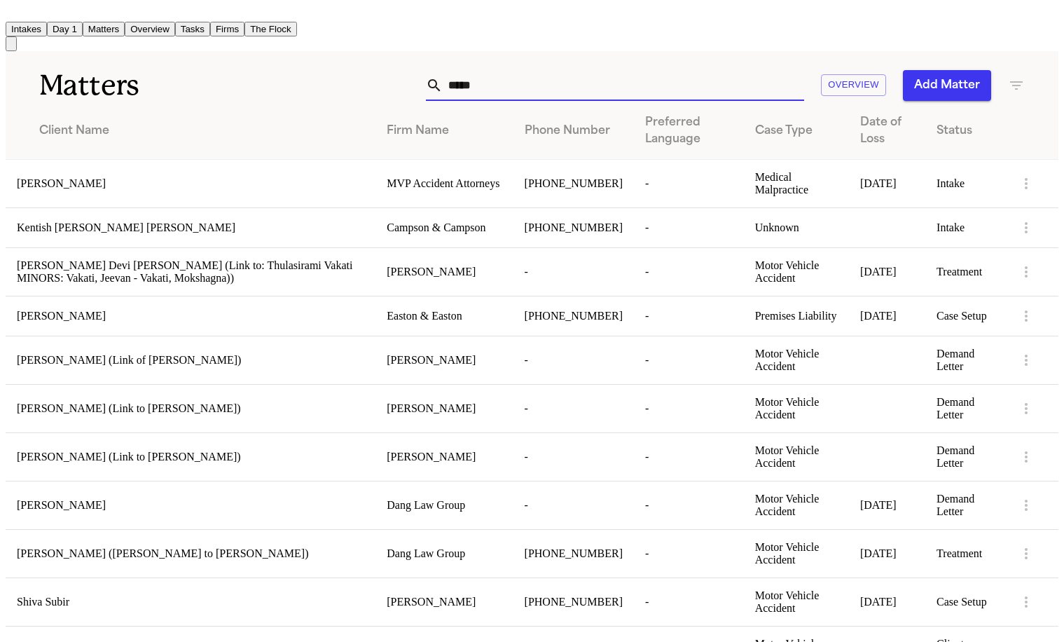
click at [110, 596] on div "Shiva Subir" at bounding box center [191, 602] width 348 height 13
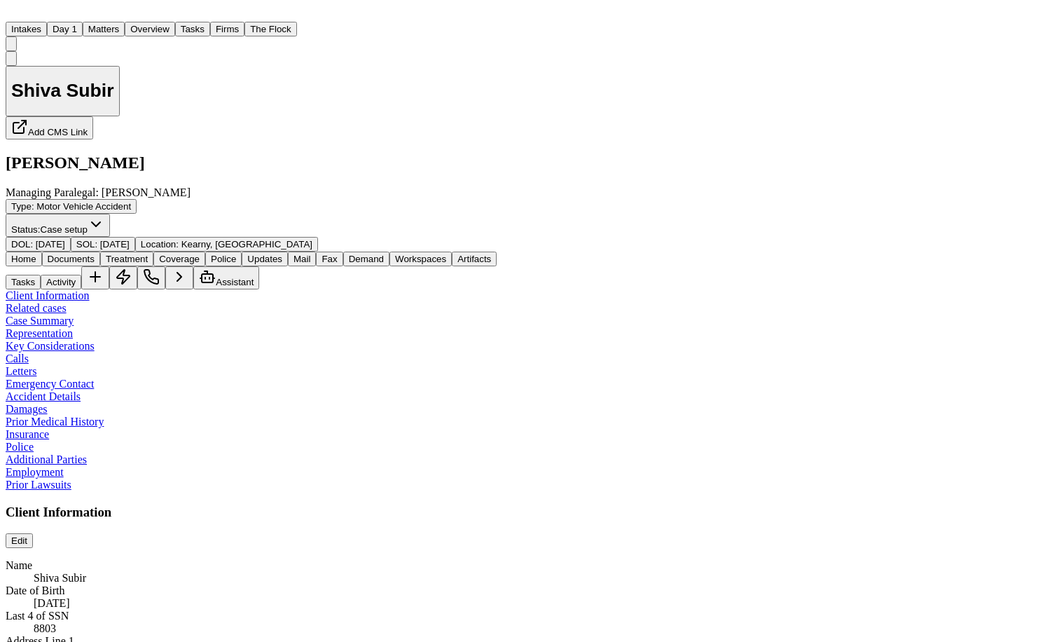
click at [64, 254] on span "Documents" at bounding box center [71, 259] width 47 height 11
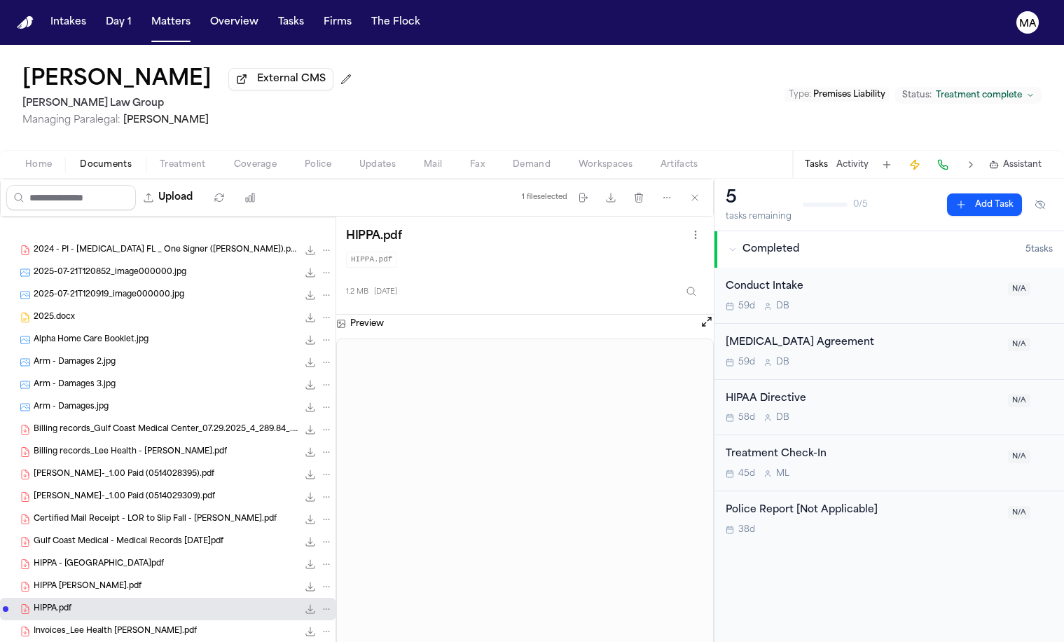
scroll to position [149, 0]
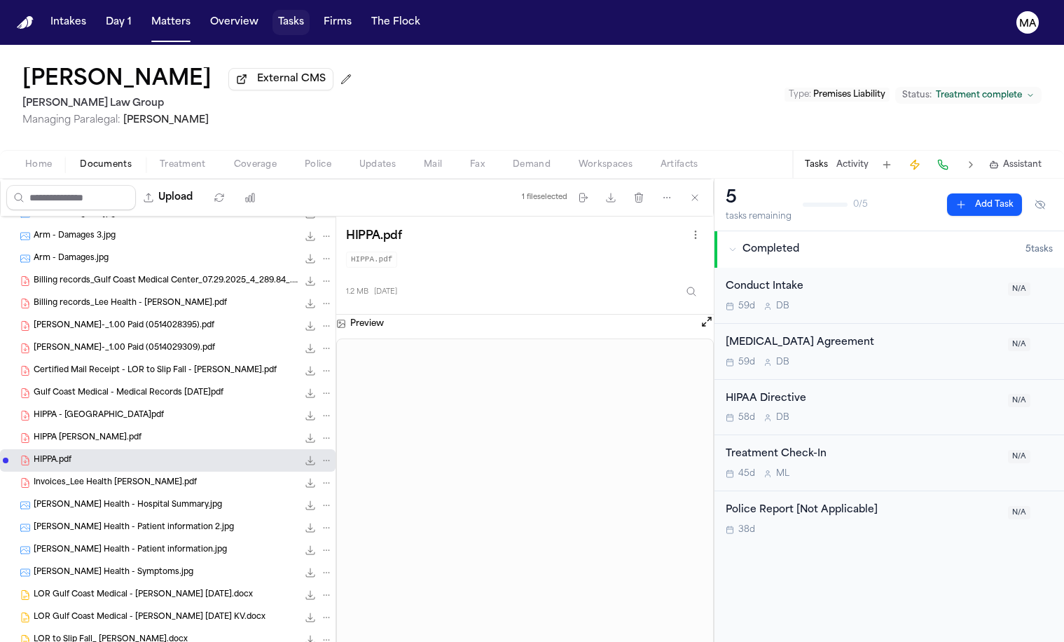
click at [273, 13] on button "Tasks" at bounding box center [291, 22] width 37 height 25
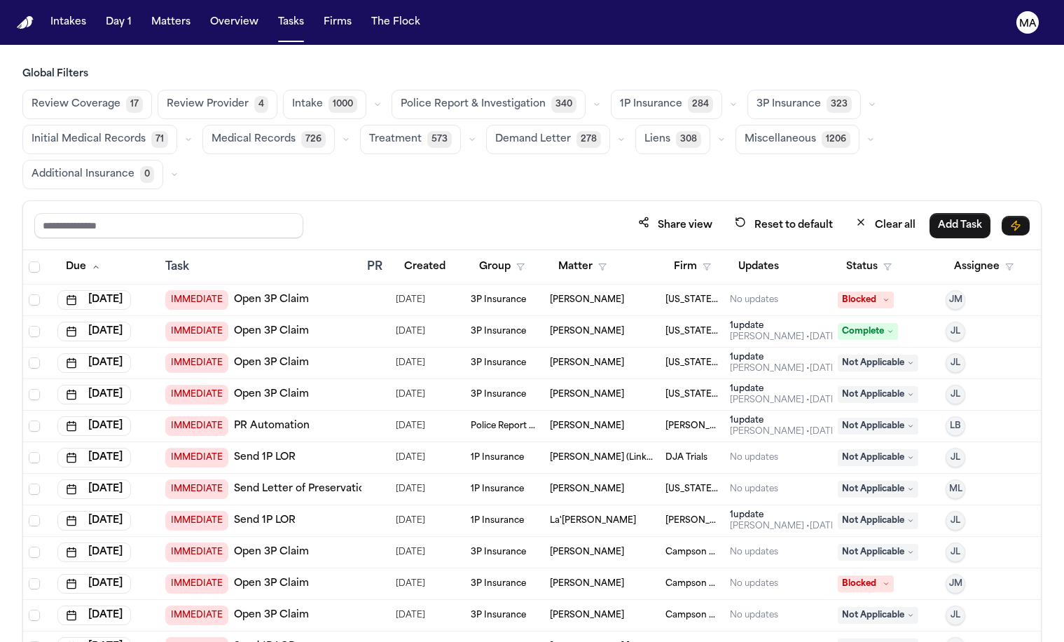
click at [296, 132] on span "Medical Records" at bounding box center [254, 139] width 84 height 14
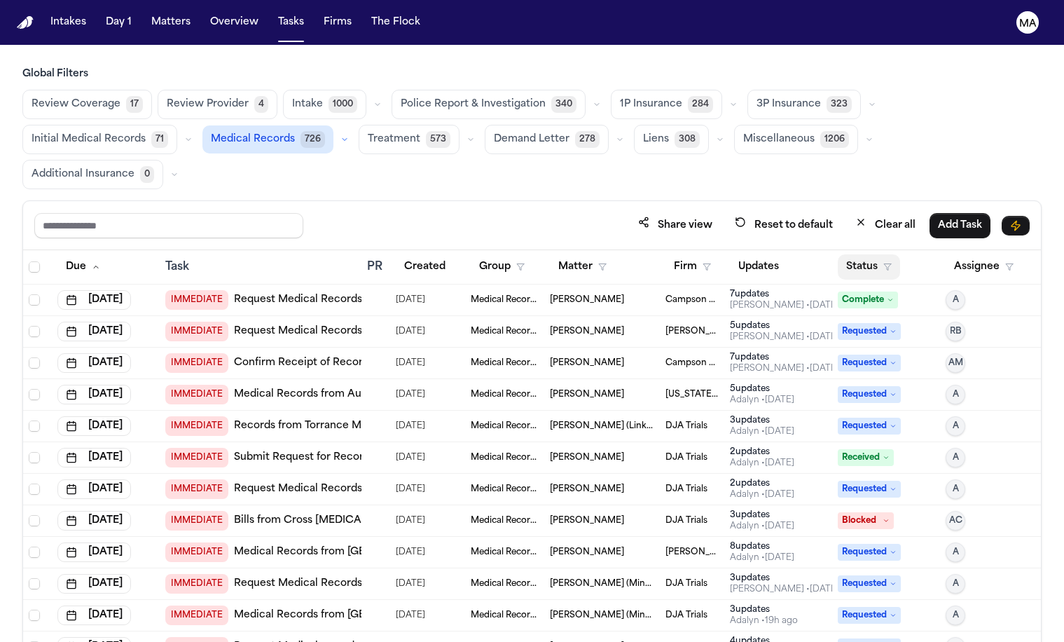
click at [851, 254] on button "Status" at bounding box center [869, 266] width 62 height 25
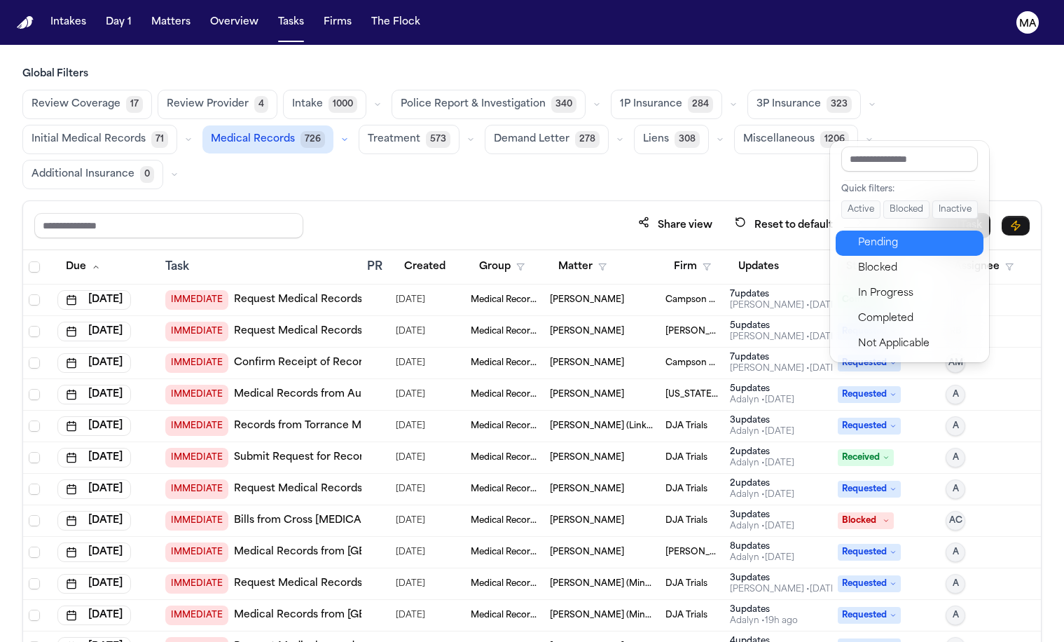
click at [858, 235] on div "Pending" at bounding box center [916, 243] width 117 height 17
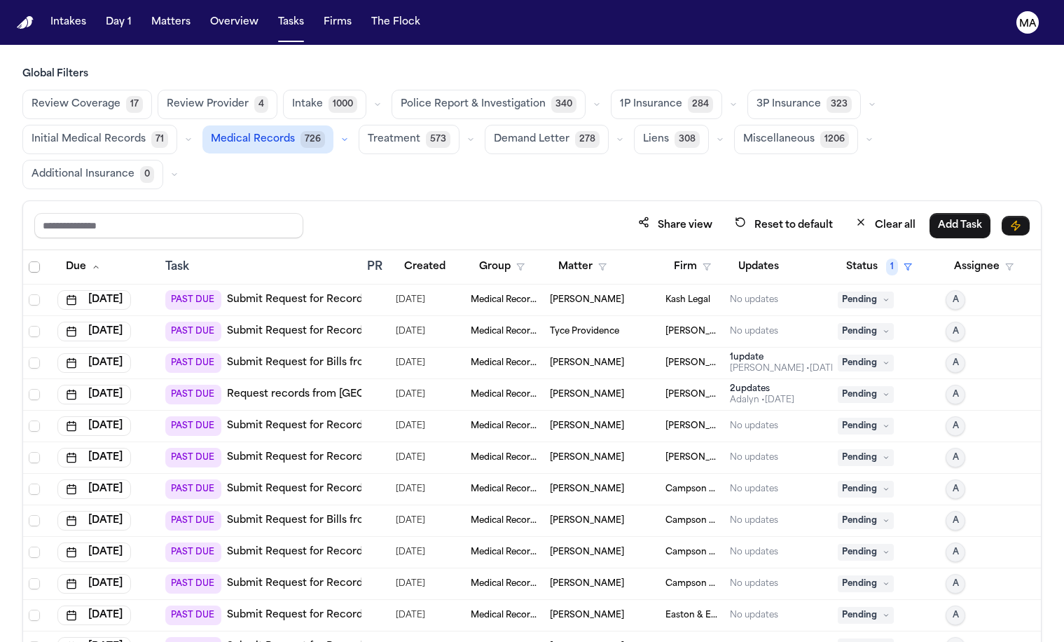
click at [29, 261] on span "Select all" at bounding box center [34, 266] width 11 height 11
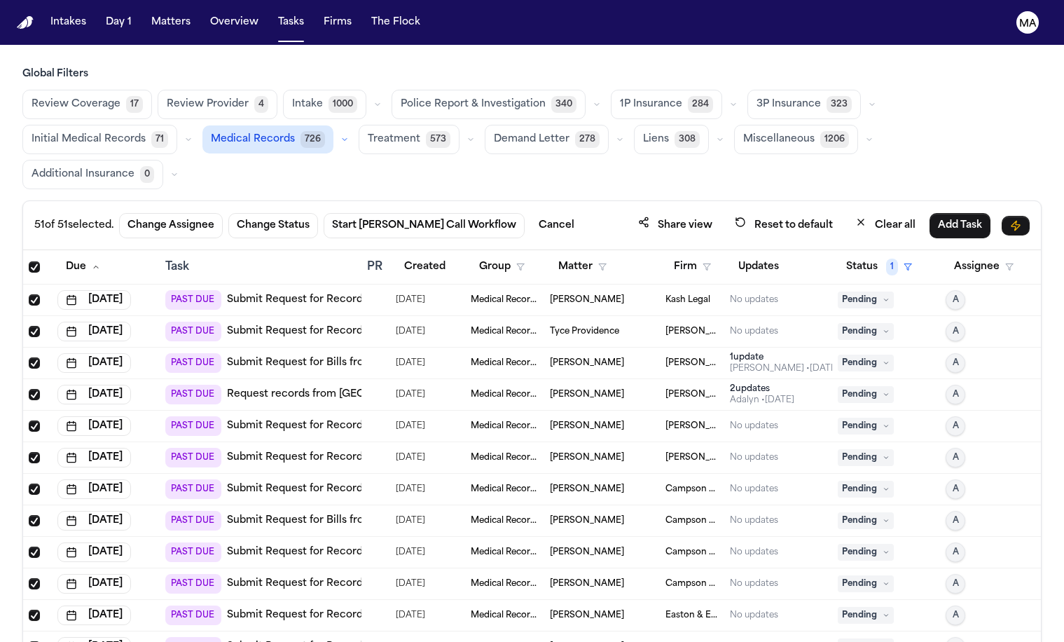
click at [29, 261] on span "Select all" at bounding box center [34, 266] width 11 height 11
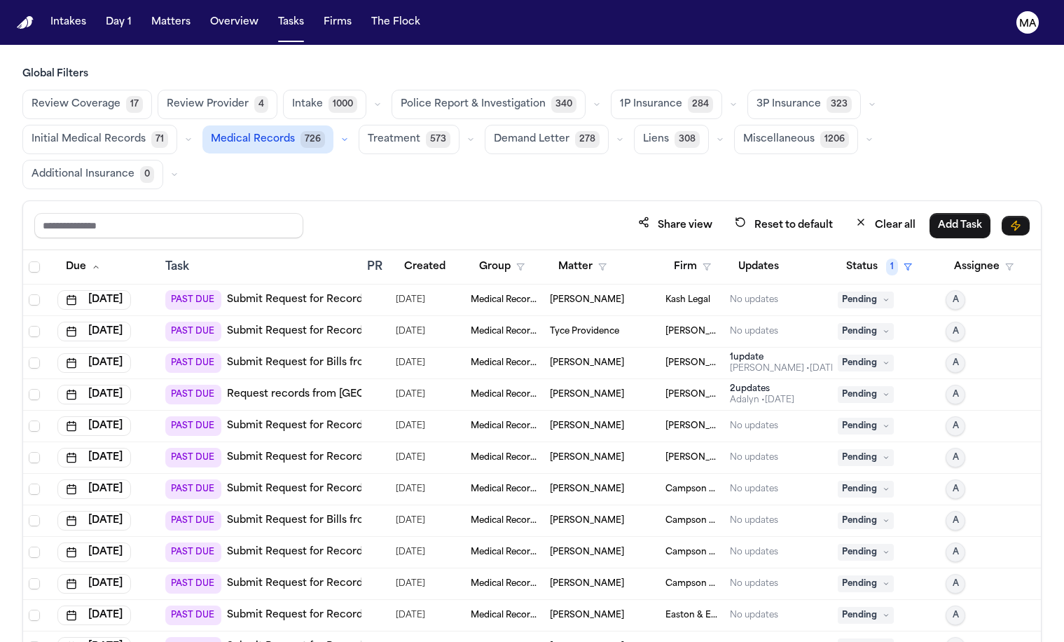
click at [519, 212] on div "Share view Reset to default Clear all Add Task" at bounding box center [532, 225] width 996 height 26
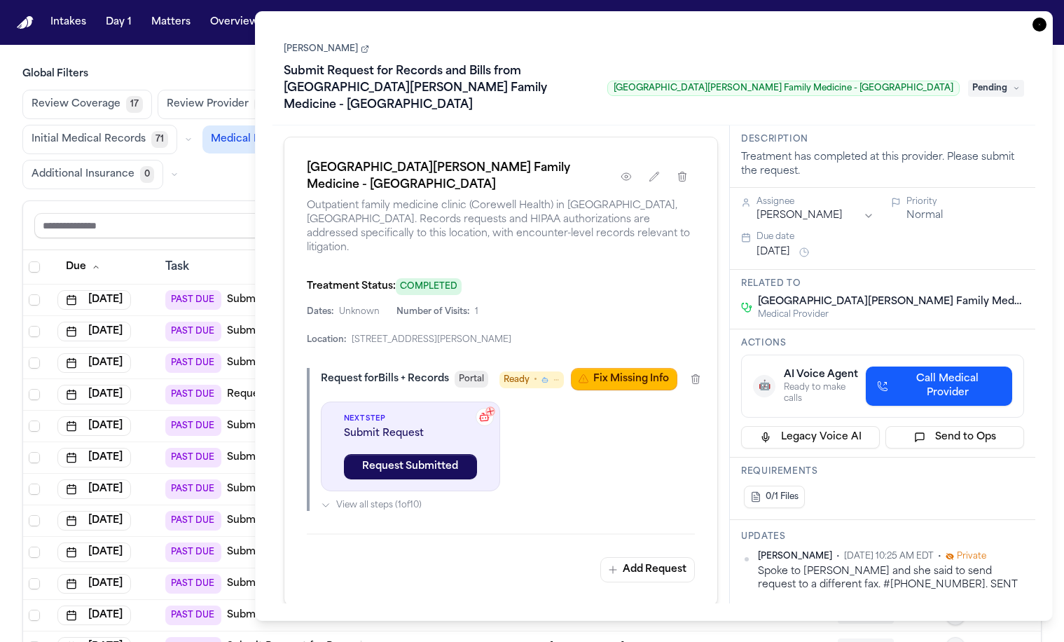
click at [523, 350] on div "Corewell Health Wayne Hospital Family Medicine - Westland Outpatient family med…" at bounding box center [502, 364] width 458 height 478
click at [479, 411] on icon at bounding box center [484, 416] width 11 height 11
click at [669, 368] on button "Fix Missing Info" at bounding box center [624, 379] width 106 height 22
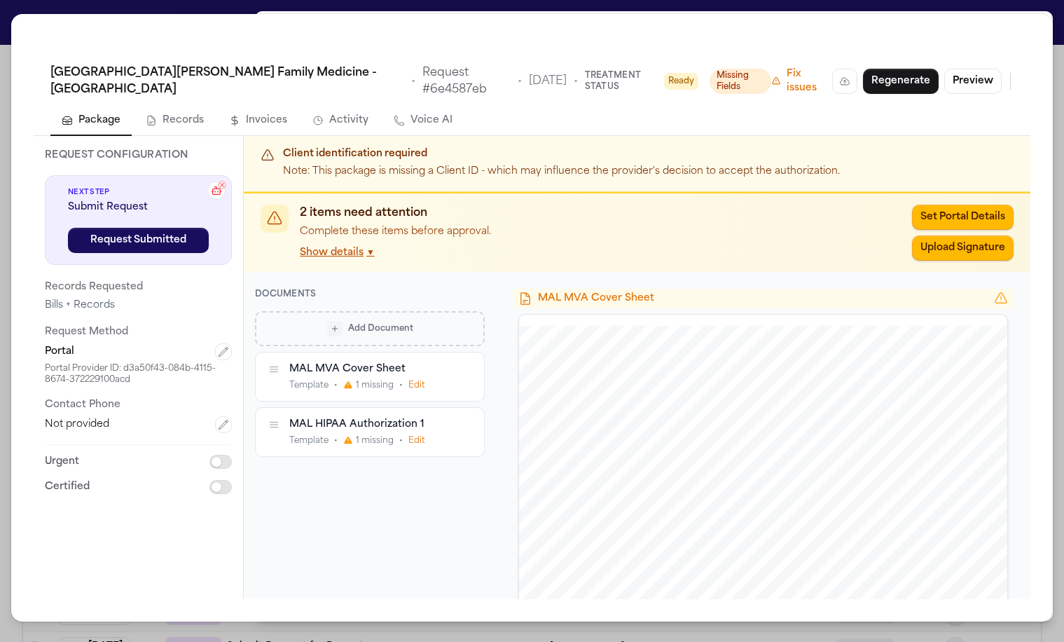
click at [392, 380] on div "Template • 1 missing • Edit" at bounding box center [369, 385] width 160 height 11
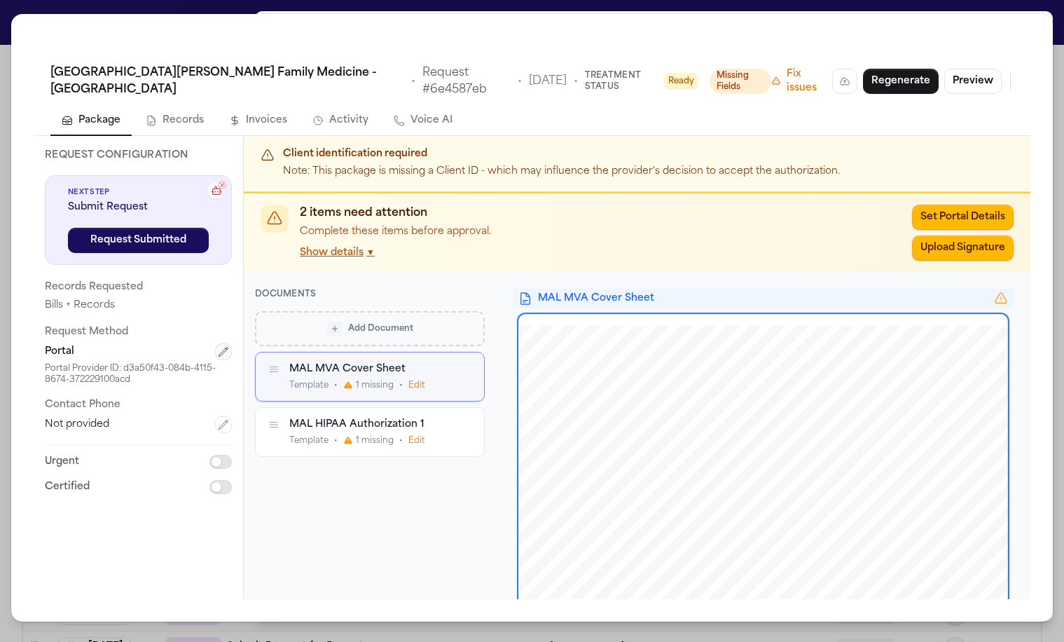
click at [218, 346] on icon "button" at bounding box center [223, 351] width 11 height 11
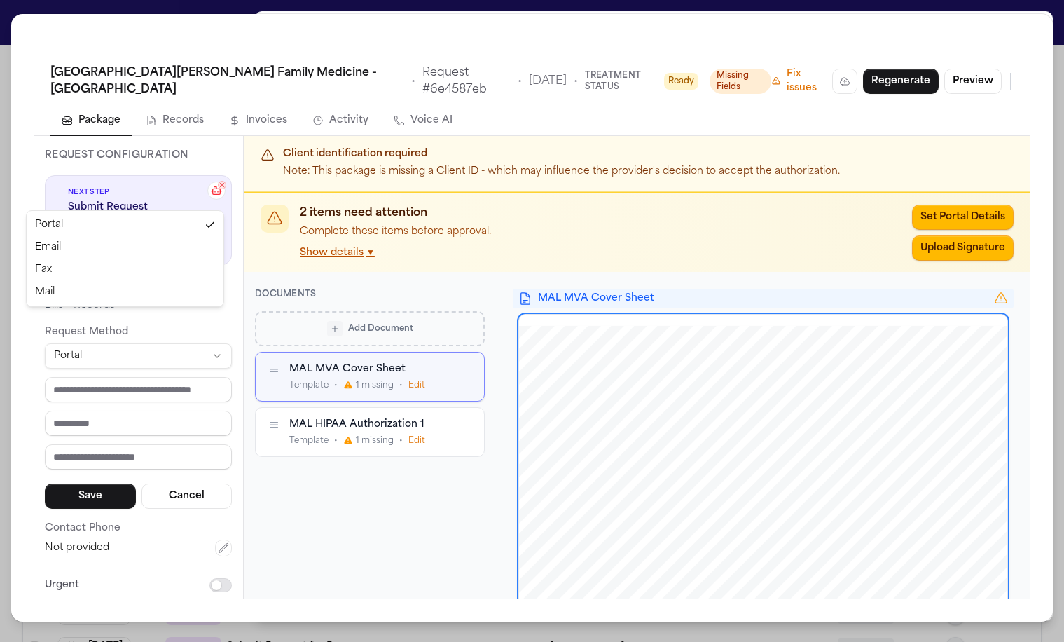
click at [66, 204] on html "Intakes Day 1 Matters Overview Tasks Firms The Flock MA Global Filters Review C…" at bounding box center [532, 321] width 1064 height 642
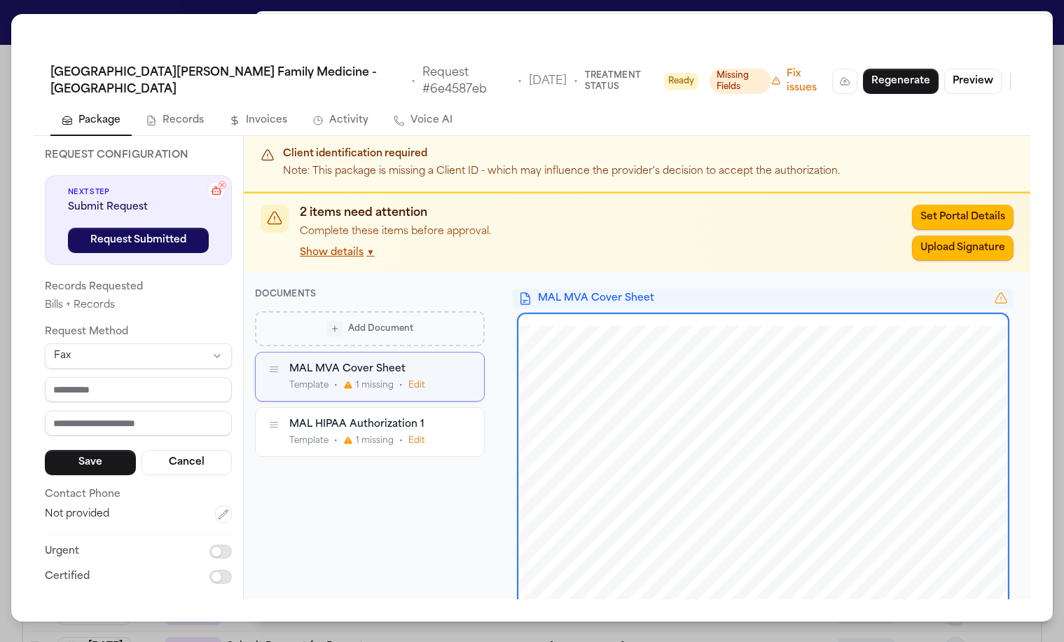
click at [117, 369] on div "Request Configuration Next Step Submit Request Request Submitted Records Reques…" at bounding box center [139, 367] width 210 height 463
click at [1051, 12] on div "Corewell Health Wayne Hospital Family Medicine - Westland • Request # 6e4587eb …" at bounding box center [532, 321] width 1064 height 642
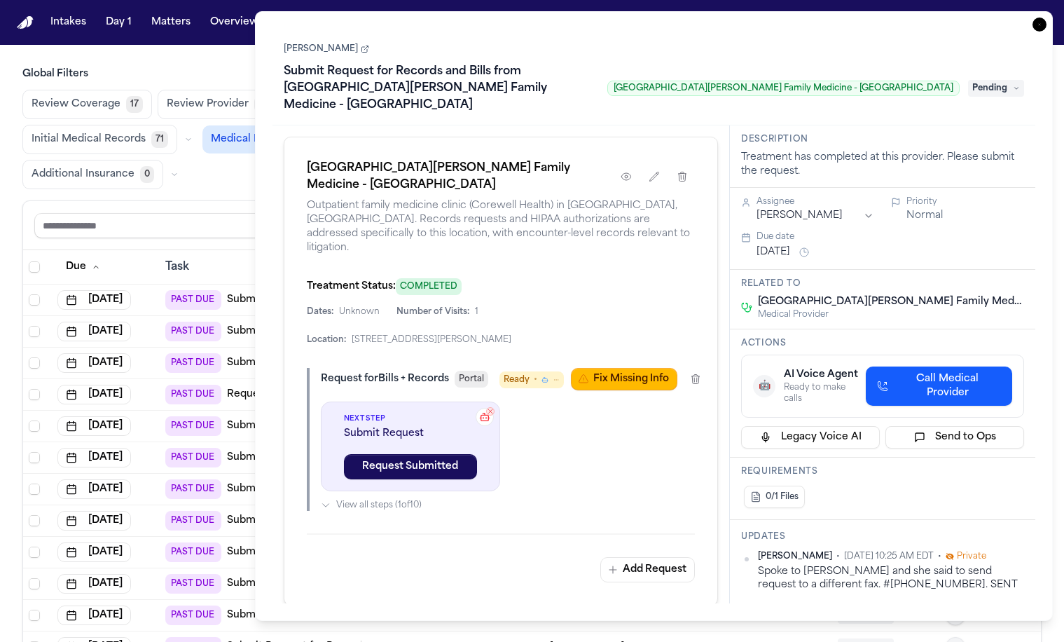
click at [517, 378] on div "Corewell Health Wayne Hospital Family Medicine - Westland Outpatient family med…" at bounding box center [502, 364] width 458 height 478
click at [1047, 18] on icon "button" at bounding box center [1040, 25] width 14 height 14
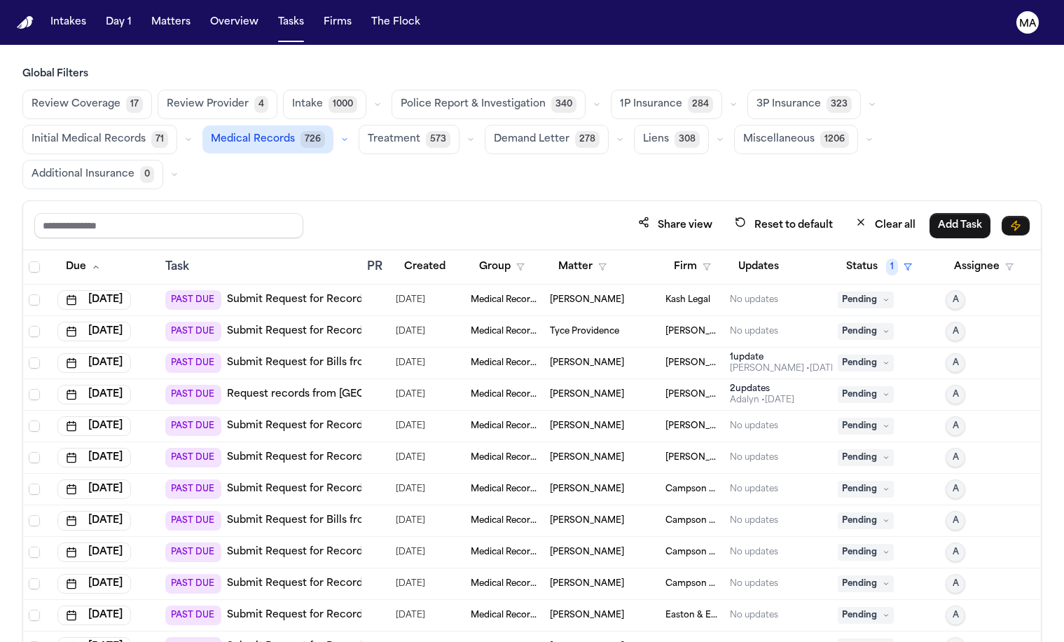
click at [416, 201] on div "Share view Reset to default Clear all Add Task" at bounding box center [532, 225] width 1018 height 49
click at [336, 90] on div "Review Coverage 17 Review Provider 4 Intake 1000 Police Report & Investigation …" at bounding box center [531, 139] width 1019 height 99
click at [460, 125] on button "Treatment 573" at bounding box center [409, 139] width 101 height 29
